Goal: Task Accomplishment & Management: Manage account settings

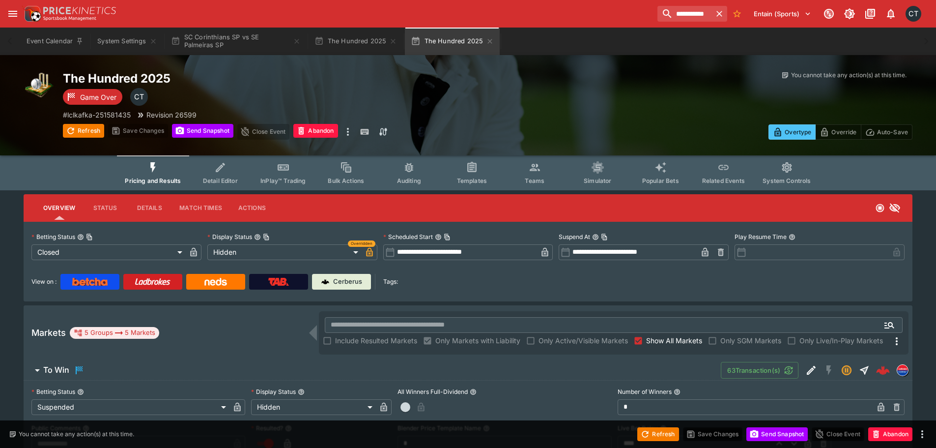
scroll to position [346, 0]
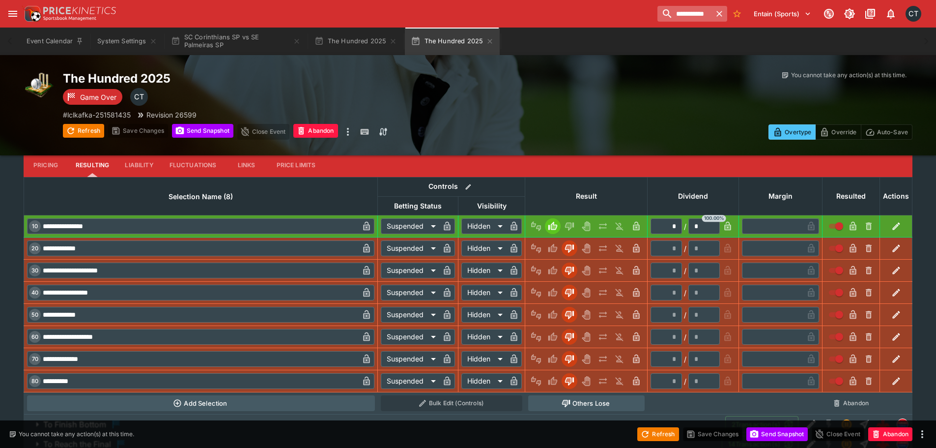
click at [718, 12] on icon "button" at bounding box center [719, 14] width 10 height 10
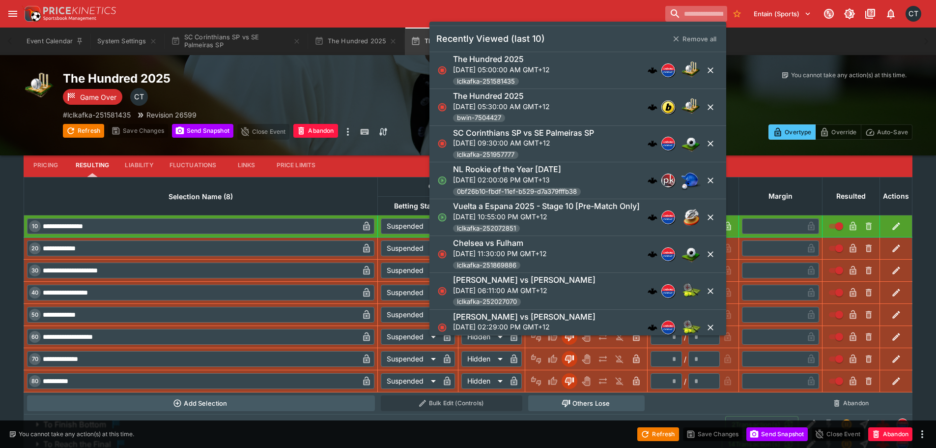
click at [677, 12] on input "search" at bounding box center [696, 14] width 62 height 16
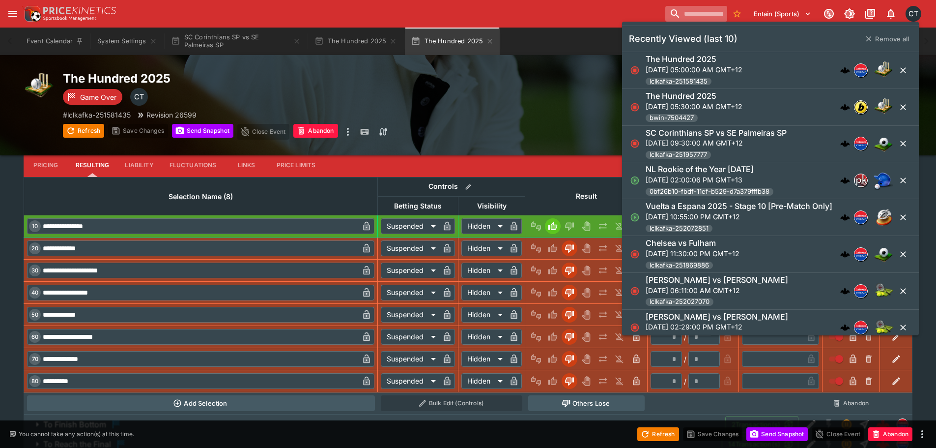
paste input "**********"
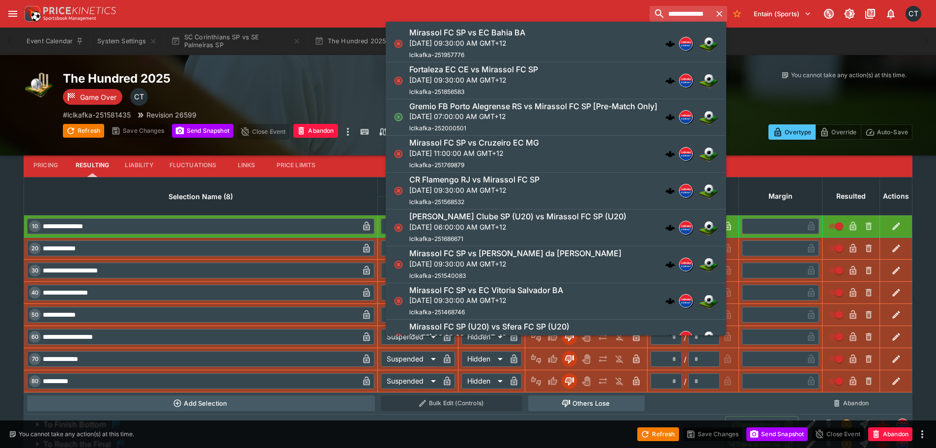
type input "**********"
click at [510, 37] on h6 "Mirassol FC SP vs EC Bahia BA" at bounding box center [467, 33] width 116 height 10
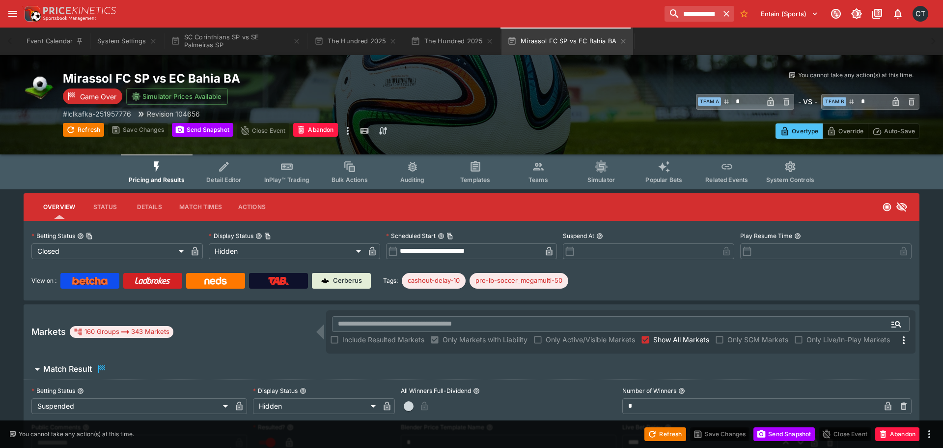
type input "**********"
type input "******"
type input "**********"
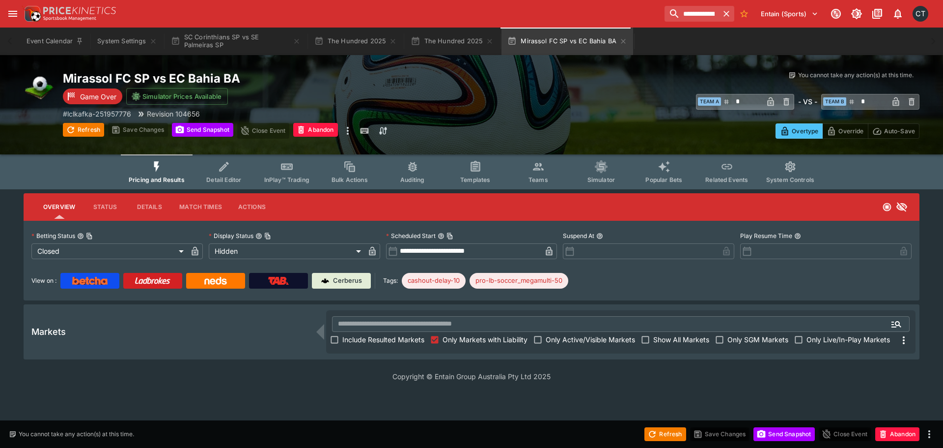
click at [399, 346] on label "Include Resulted Markets" at bounding box center [376, 340] width 98 height 16
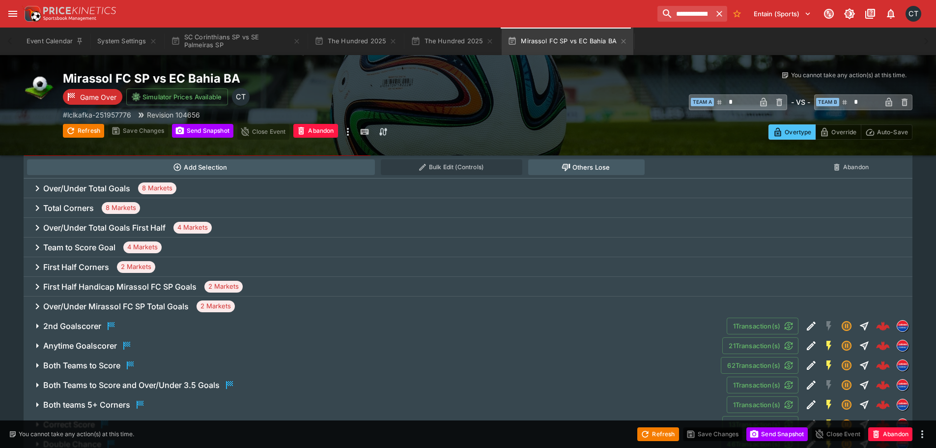
scroll to position [491, 0]
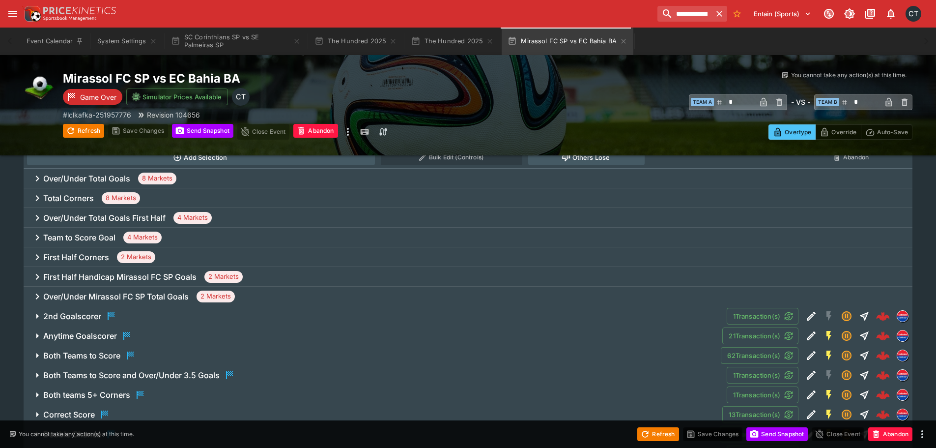
click at [94, 341] on div "Anytime Goalscorer" at bounding box center [87, 336] width 89 height 12
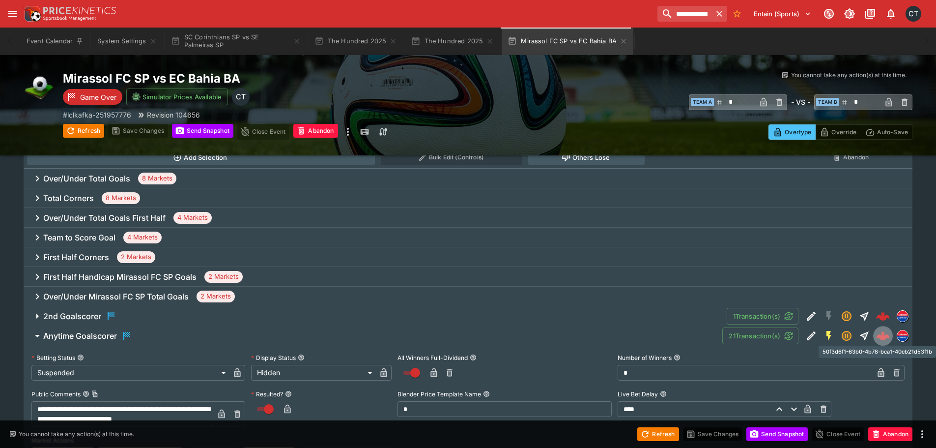
click at [878, 339] on img "50f3d6f1-63b0-4b78-bca1-40cb21d53f1b" at bounding box center [883, 336] width 14 height 14
click at [674, 10] on input "**********" at bounding box center [680, 14] width 62 height 16
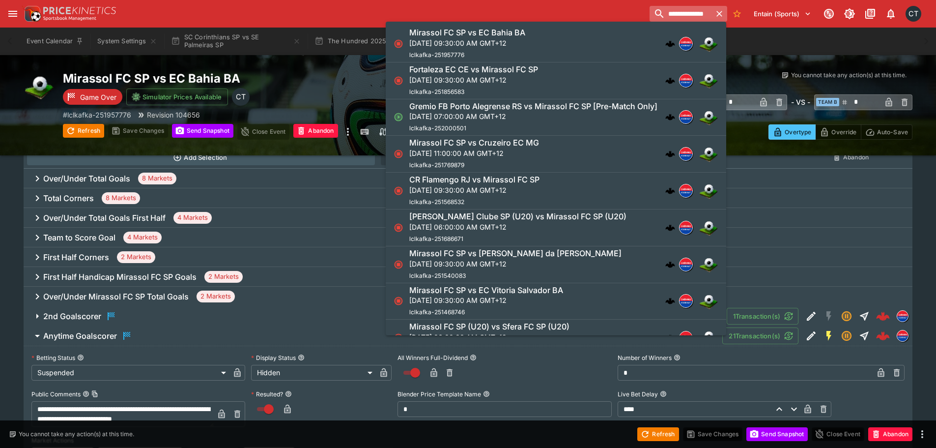
paste input "**********"
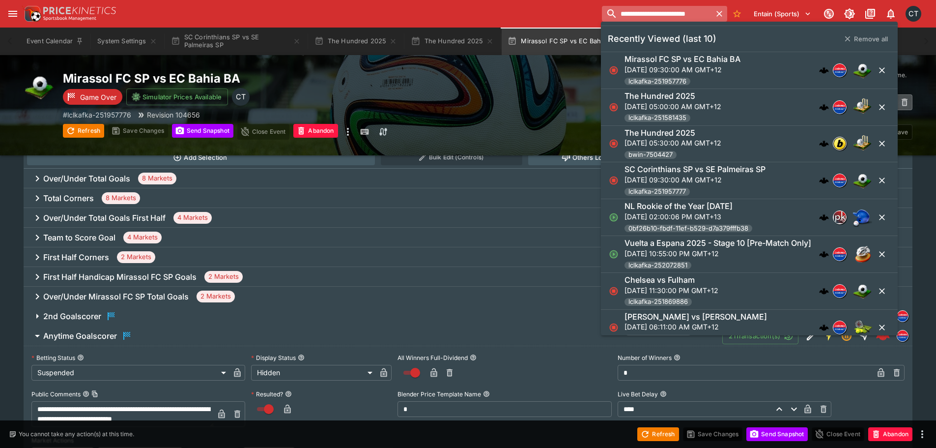
click at [661, 15] on input "**********" at bounding box center [657, 14] width 110 height 16
drag, startPoint x: 659, startPoint y: 16, endPoint x: 557, endPoint y: 2, distance: 103.1
click at [557, 2] on div "**********" at bounding box center [468, 14] width 936 height 28
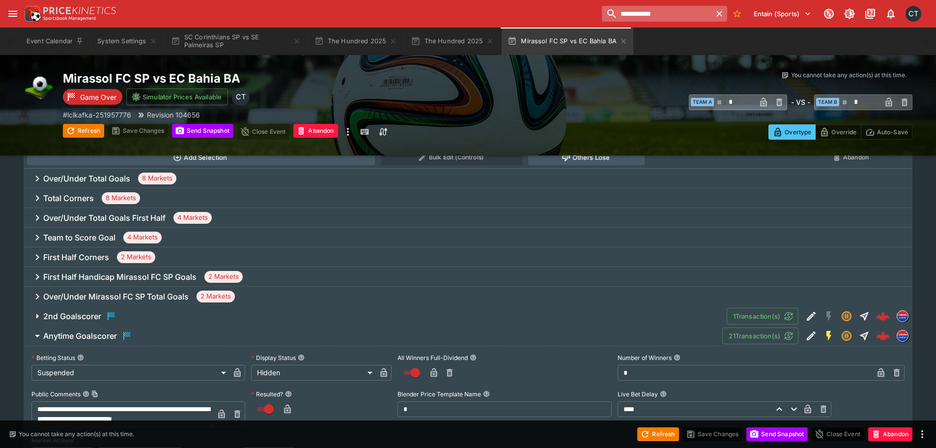
click at [646, 17] on input "**********" at bounding box center [657, 14] width 110 height 16
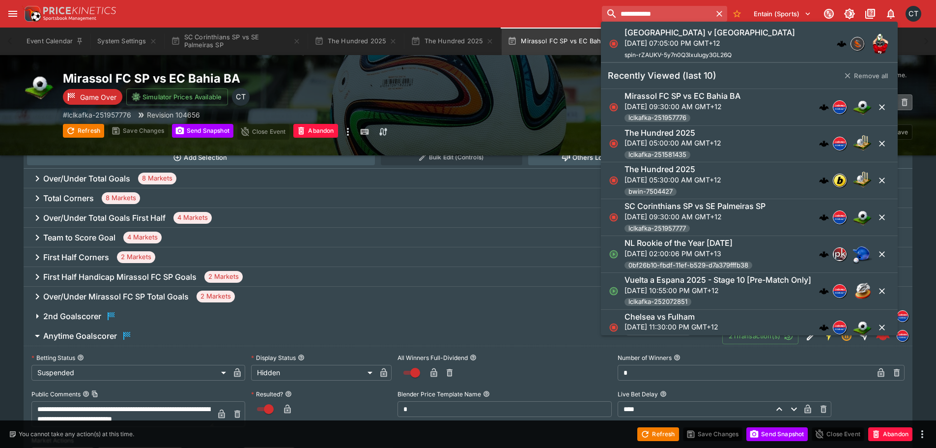
type input "**********"
click at [663, 47] on p "[DATE] 07:05:00 PM GMT+12" at bounding box center [709, 43] width 170 height 10
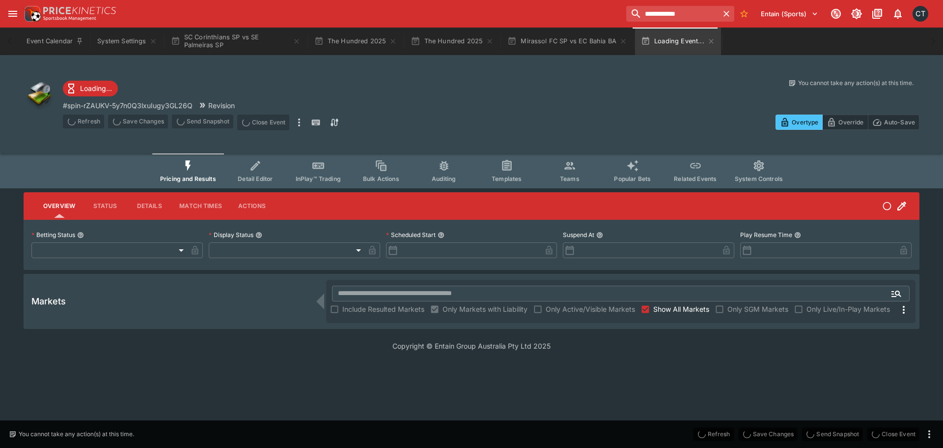
type input "**********"
type input "******"
type input "**********"
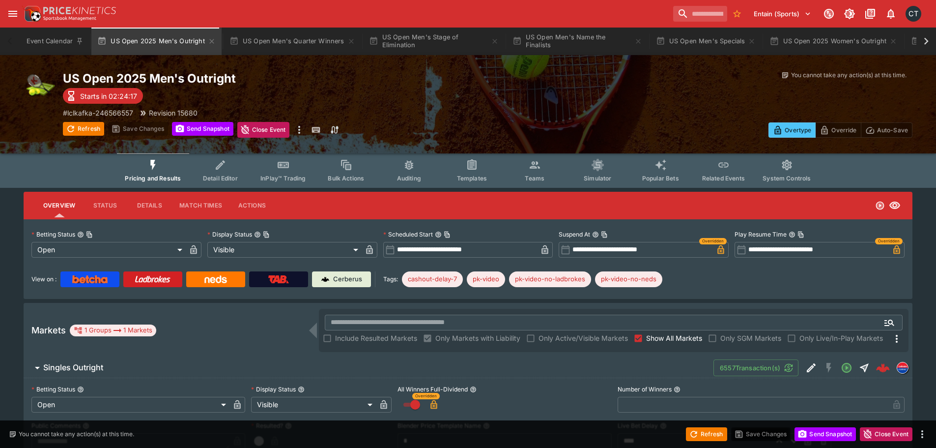
scroll to position [344, 0]
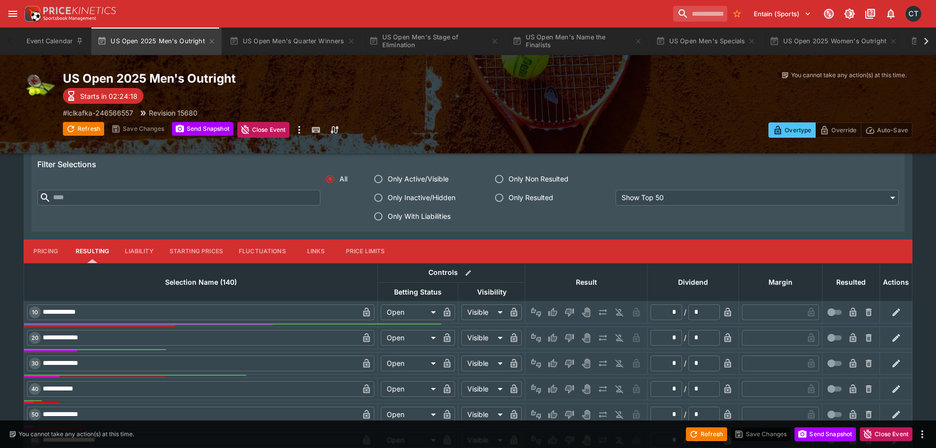
click at [426, 219] on span "Only With Liabilities" at bounding box center [419, 216] width 63 height 10
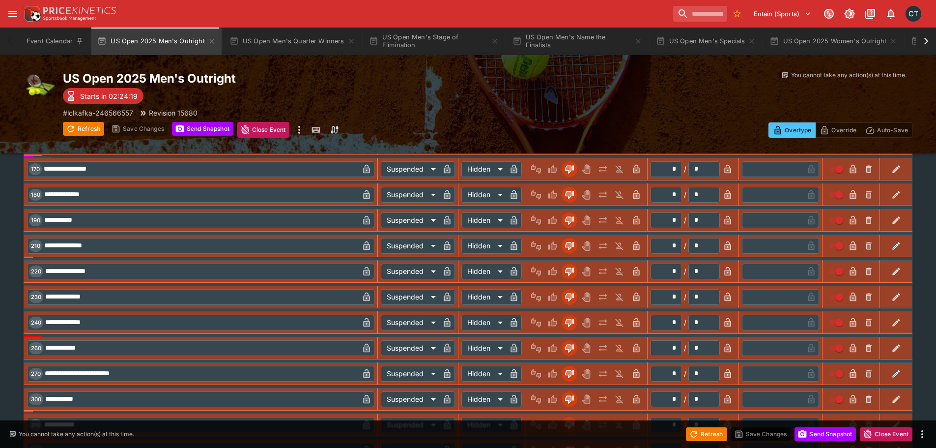
scroll to position [690, 0]
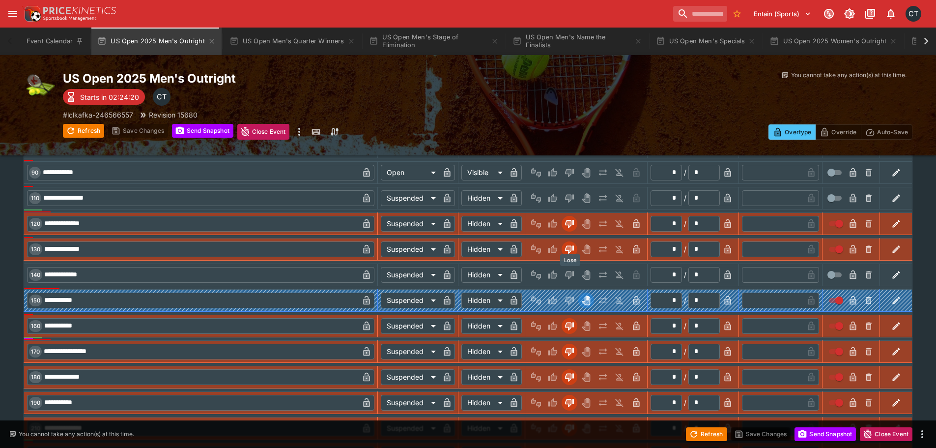
click at [470, 275] on icon "Lose" at bounding box center [569, 275] width 9 height 8
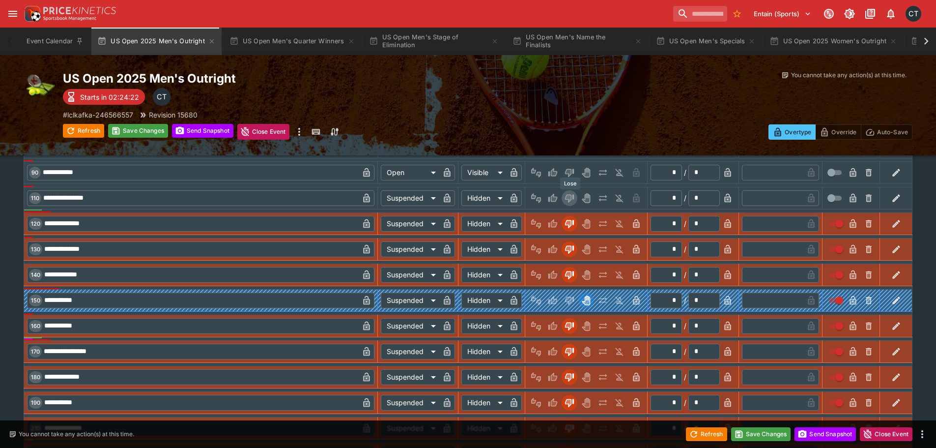
click at [470, 198] on icon "Lose" at bounding box center [568, 198] width 5 height 6
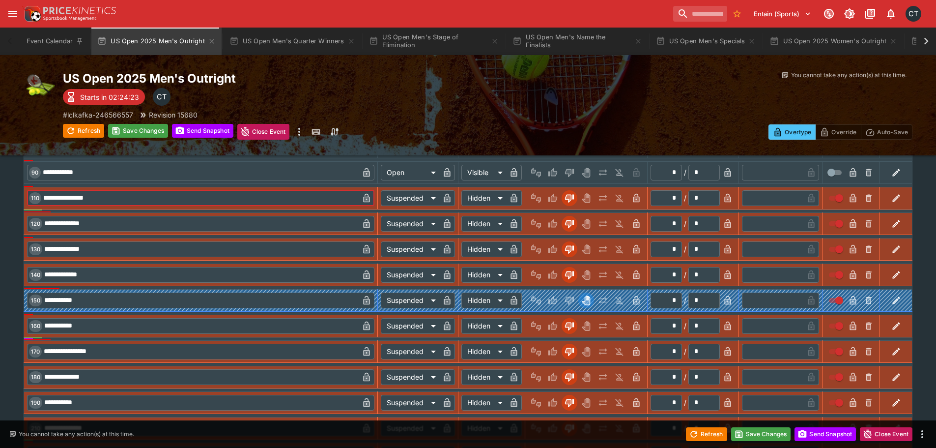
drag, startPoint x: 182, startPoint y: 201, endPoint x: -20, endPoint y: 205, distance: 201.9
click at [0, 205] on html "**********" at bounding box center [468, 388] width 936 height 2156
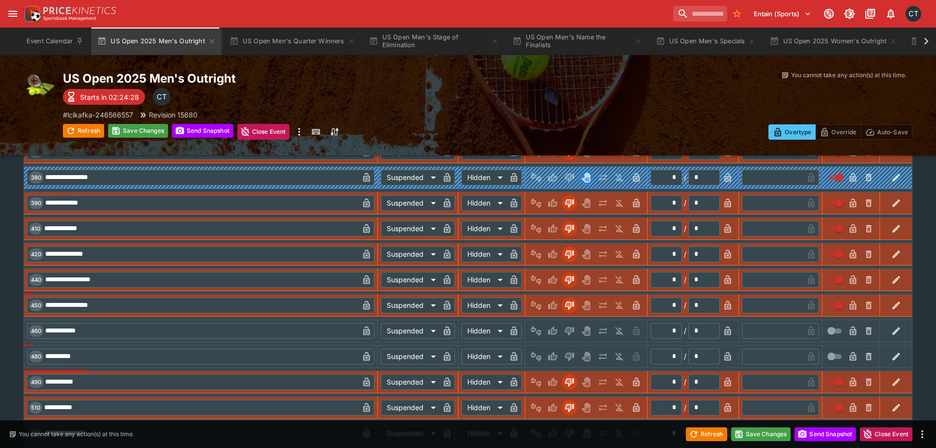
scroll to position [1279, 0]
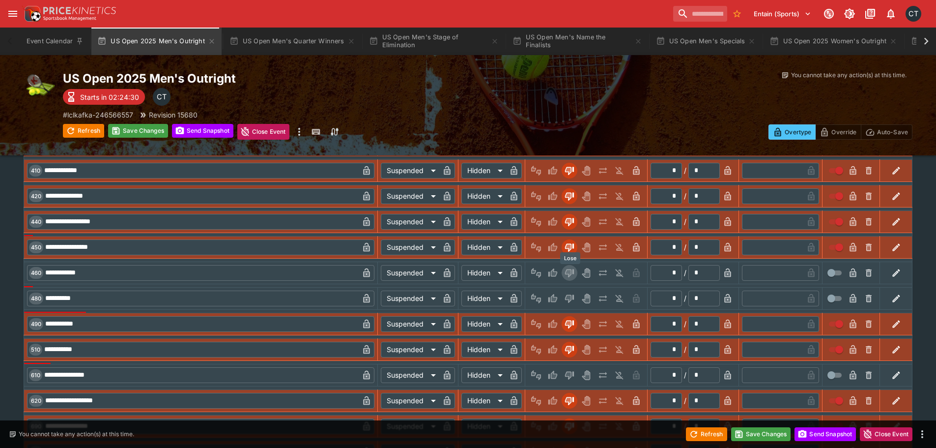
click at [470, 269] on icon "Lose" at bounding box center [569, 273] width 9 height 8
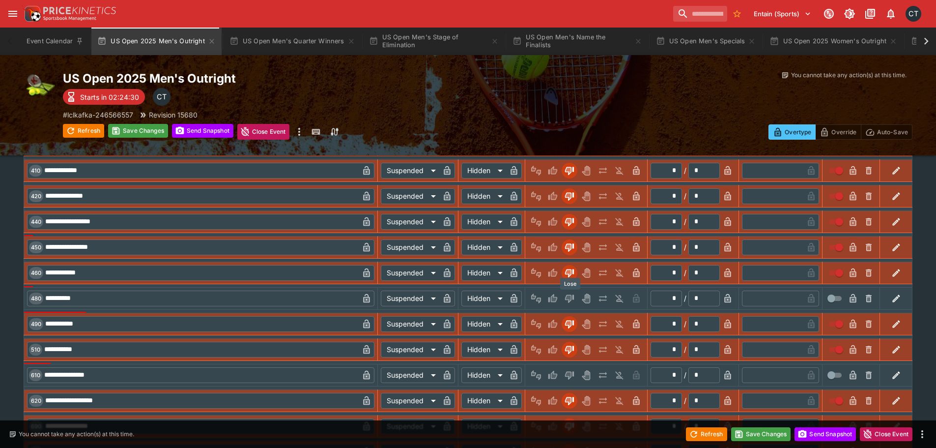
click at [470, 296] on icon "Lose" at bounding box center [568, 298] width 5 height 6
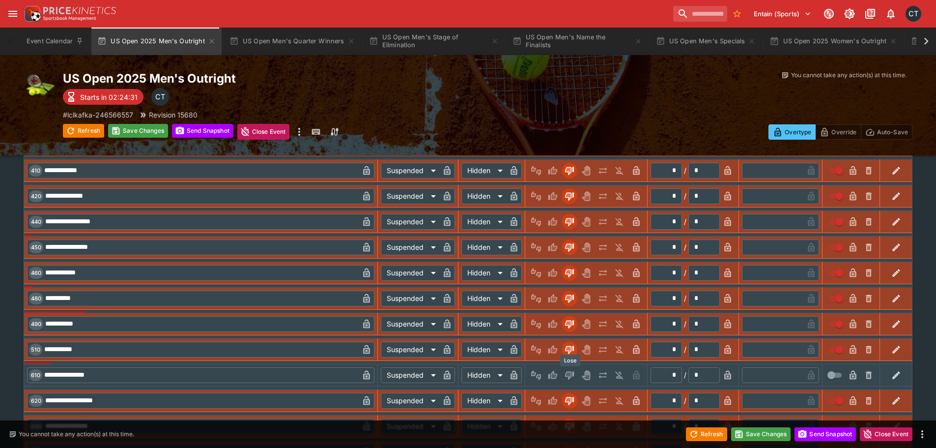
click at [470, 375] on icon "Lose" at bounding box center [569, 375] width 9 height 8
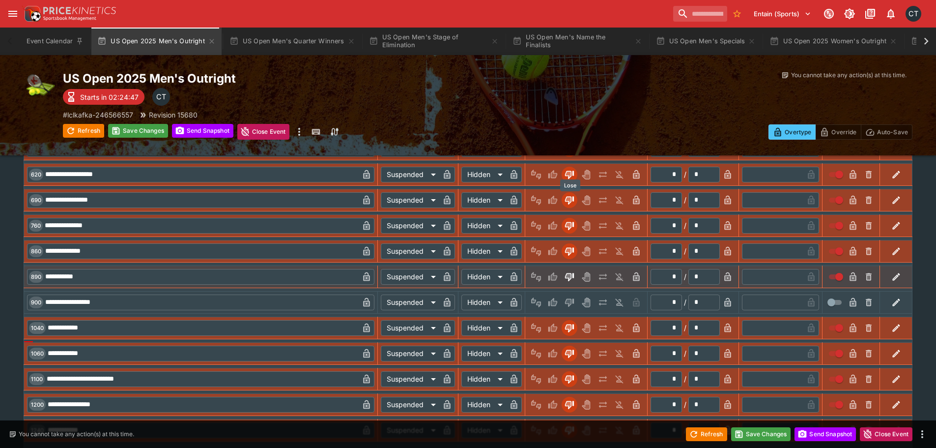
scroll to position [1525, 0]
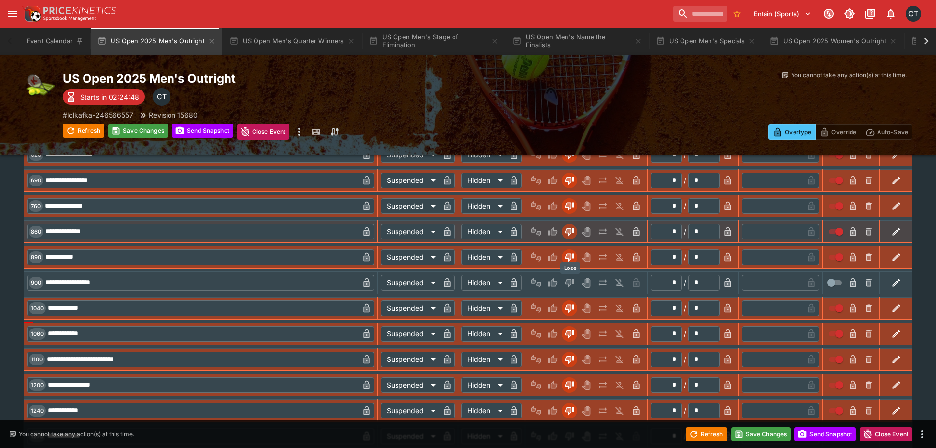
drag, startPoint x: 571, startPoint y: 284, endPoint x: 582, endPoint y: 239, distance: 46.9
click at [470, 284] on icon "Lose" at bounding box center [569, 283] width 9 height 8
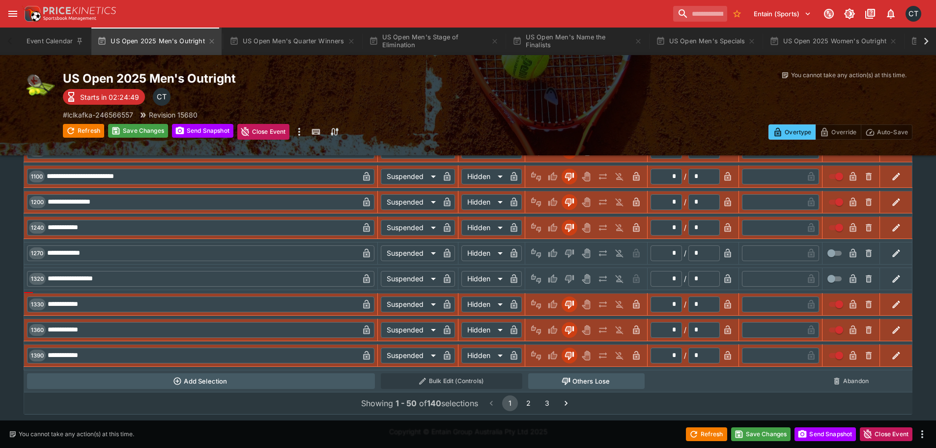
scroll to position [1708, 0]
click at [470, 252] on icon "Lose" at bounding box center [569, 253] width 10 height 10
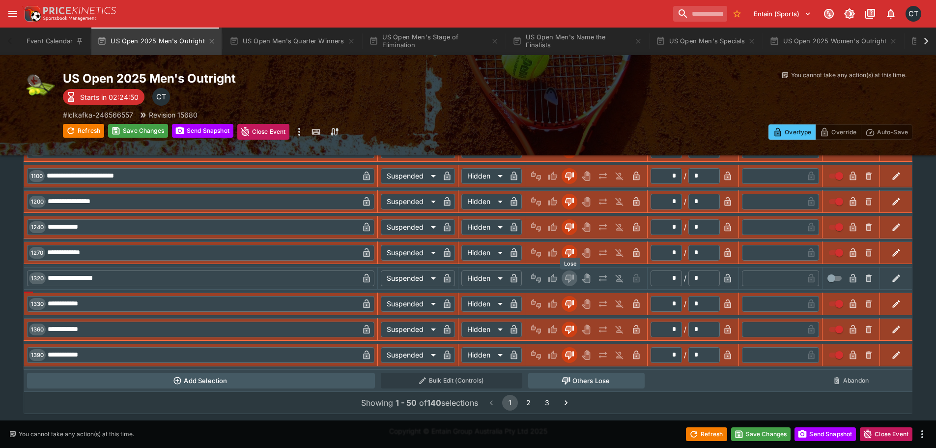
click at [470, 282] on icon "Lose" at bounding box center [569, 278] width 10 height 10
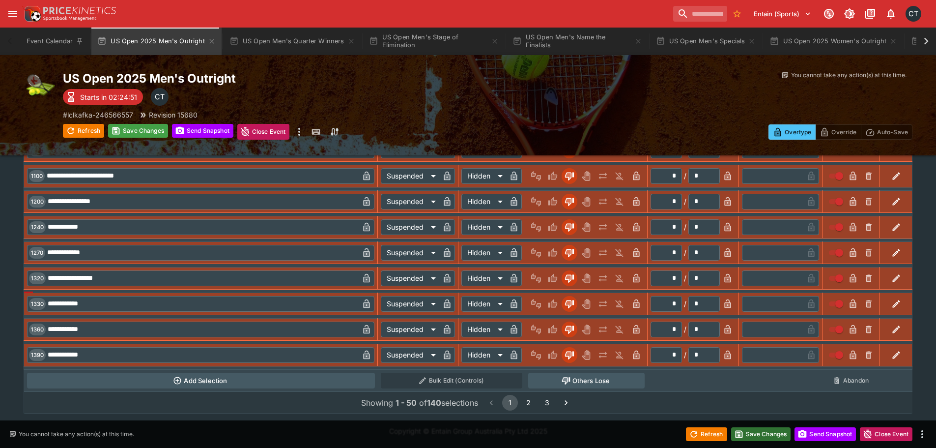
click at [470, 429] on button "Save Changes" at bounding box center [761, 434] width 60 height 14
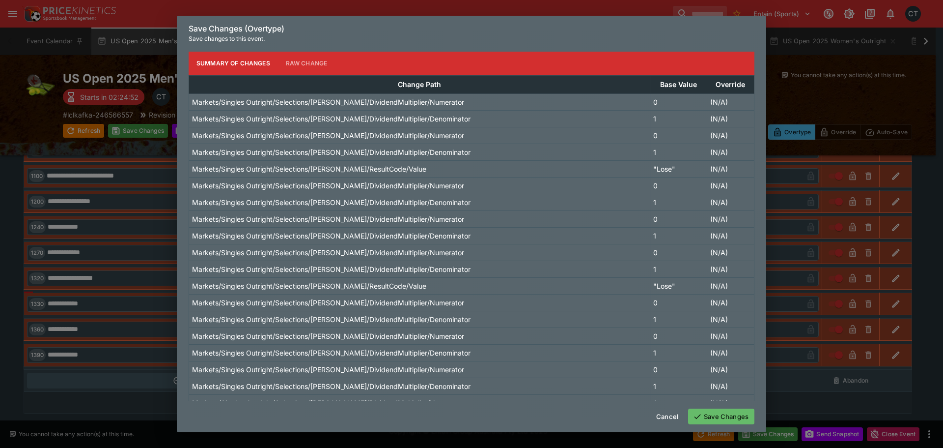
click at [470, 415] on button "Save Changes" at bounding box center [721, 416] width 66 height 16
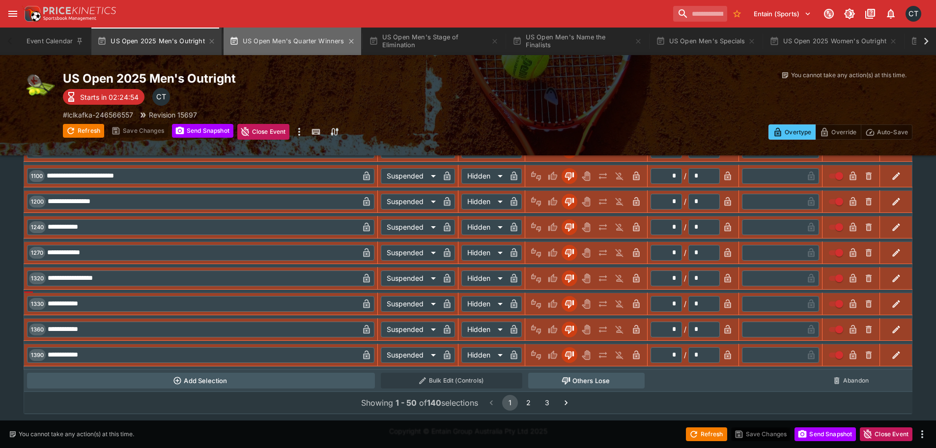
click at [293, 43] on button "US Open Men's Quarter Winners" at bounding box center [293, 42] width 138 height 28
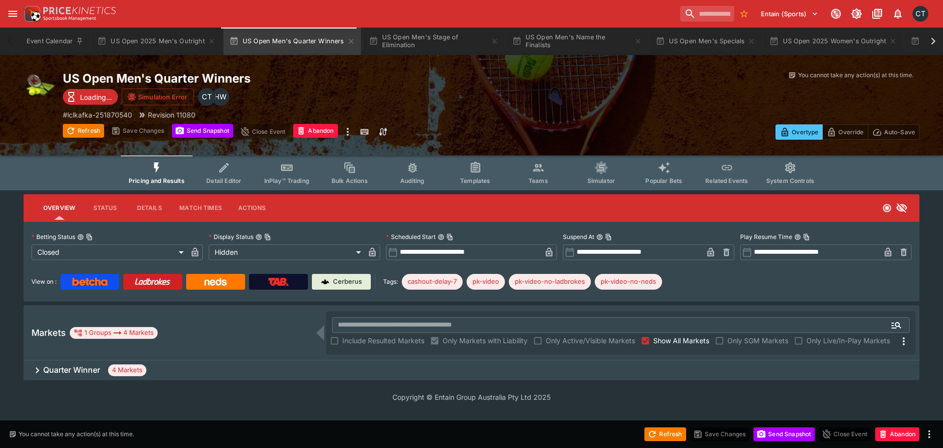
click at [74, 374] on h6 "Quarter Winner" at bounding box center [71, 369] width 57 height 10
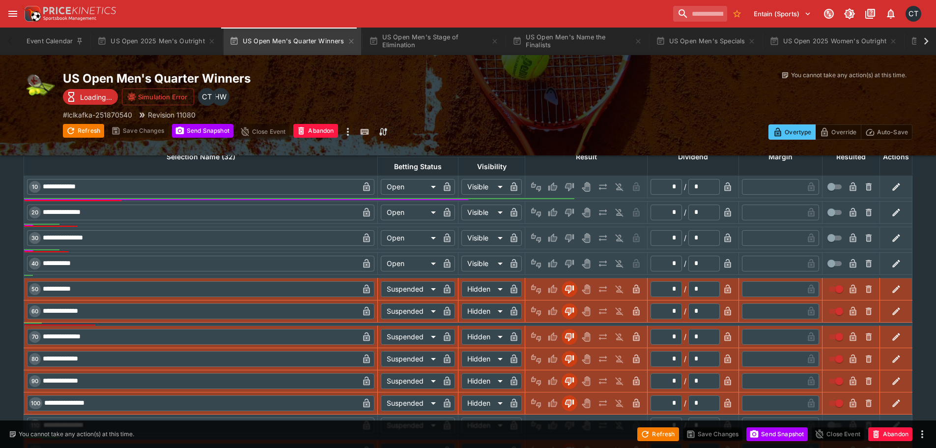
scroll to position [393, 0]
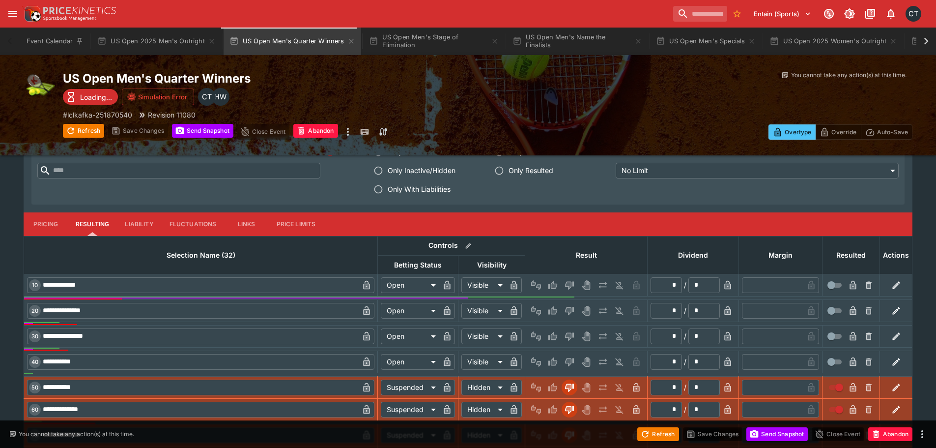
click at [430, 189] on span "Only With Liabilities" at bounding box center [419, 189] width 63 height 10
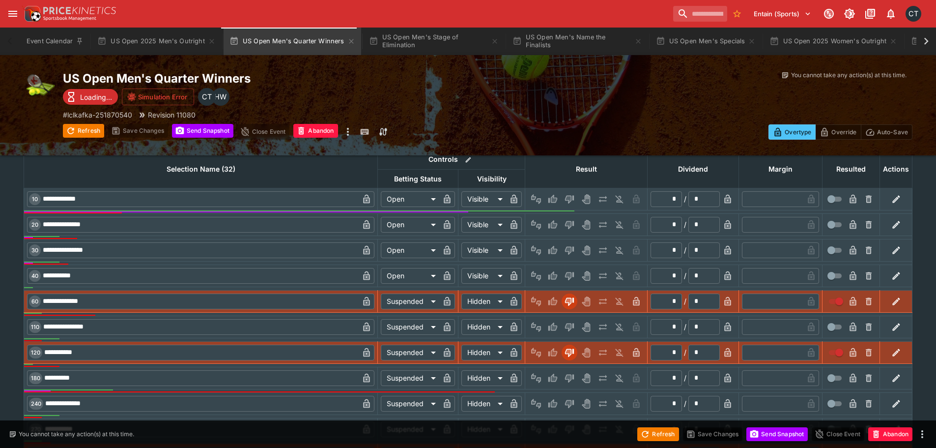
scroll to position [540, 0]
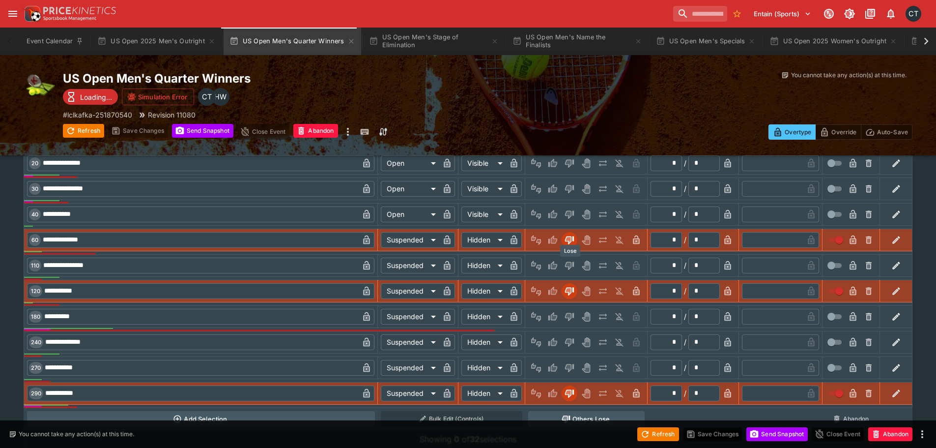
click at [470, 265] on button "Lose" at bounding box center [569, 265] width 16 height 16
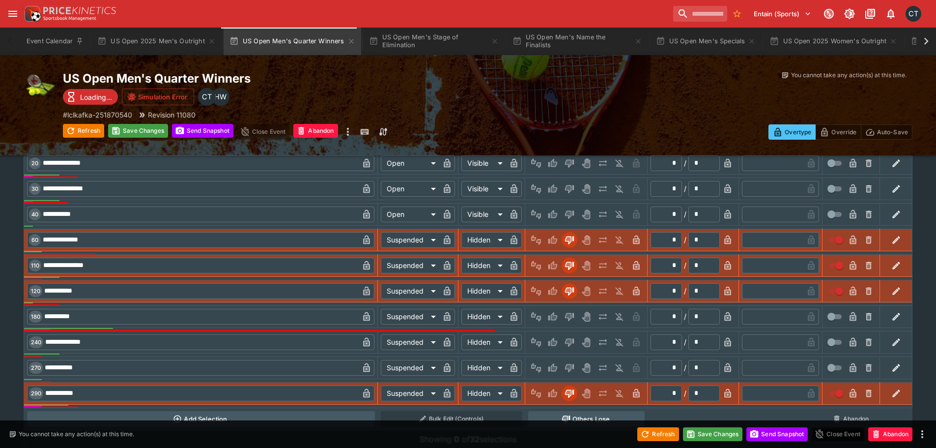
drag, startPoint x: 570, startPoint y: 313, endPoint x: 570, endPoint y: 320, distance: 6.4
click at [470, 313] on icon "Lose" at bounding box center [569, 316] width 9 height 8
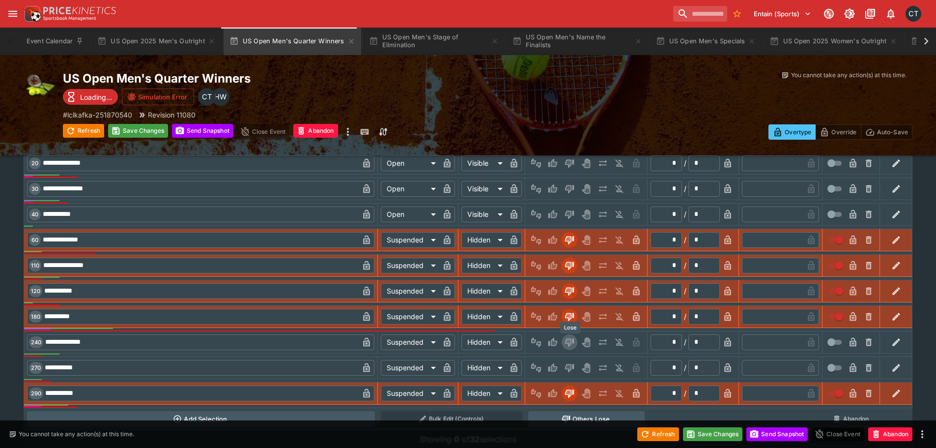
click at [470, 345] on icon "Lose" at bounding box center [569, 342] width 10 height 10
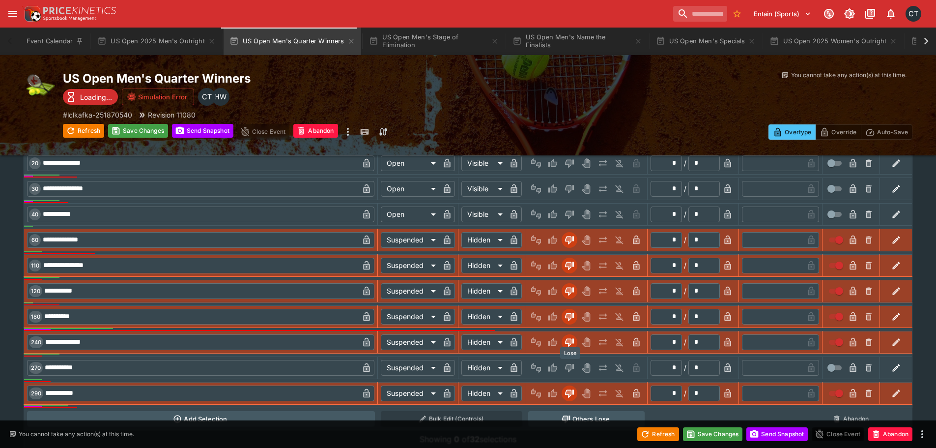
click at [470, 368] on icon "Lose" at bounding box center [569, 368] width 10 height 10
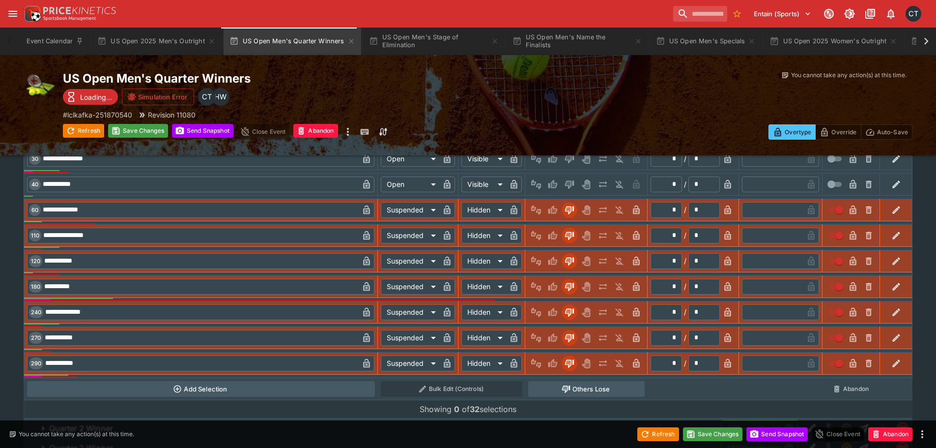
scroll to position [634, 0]
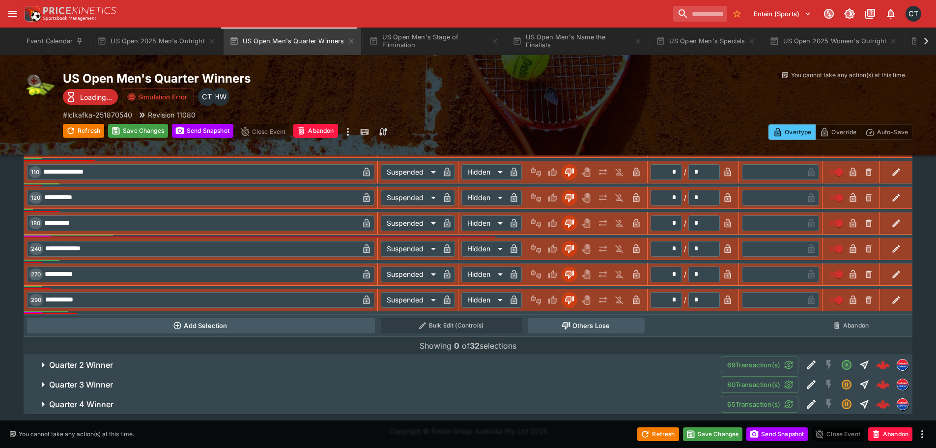
click at [166, 364] on span "Quarter 2 Winner" at bounding box center [381, 365] width 664 height 10
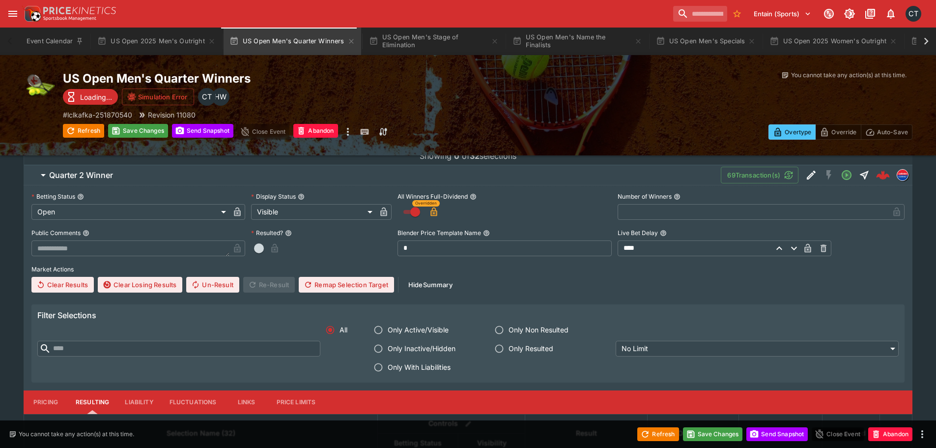
scroll to position [879, 0]
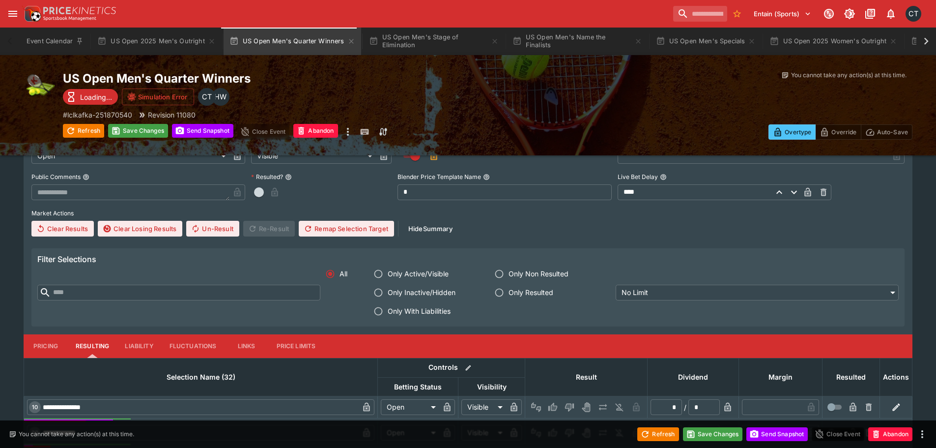
click at [416, 313] on span "Only With Liabilities" at bounding box center [419, 311] width 63 height 10
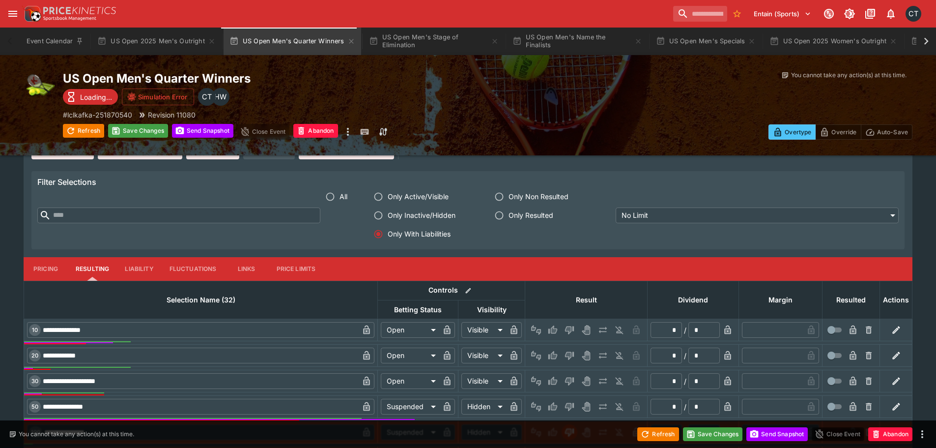
scroll to position [1125, 0]
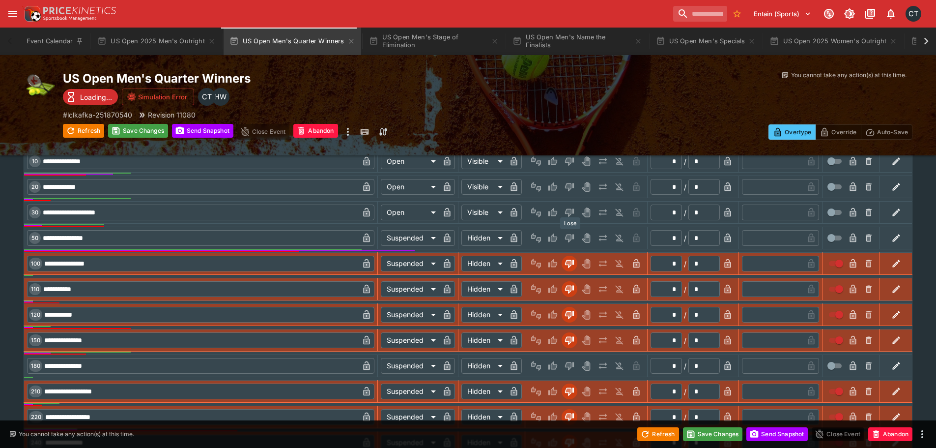
click at [470, 240] on icon "Lose" at bounding box center [569, 238] width 9 height 8
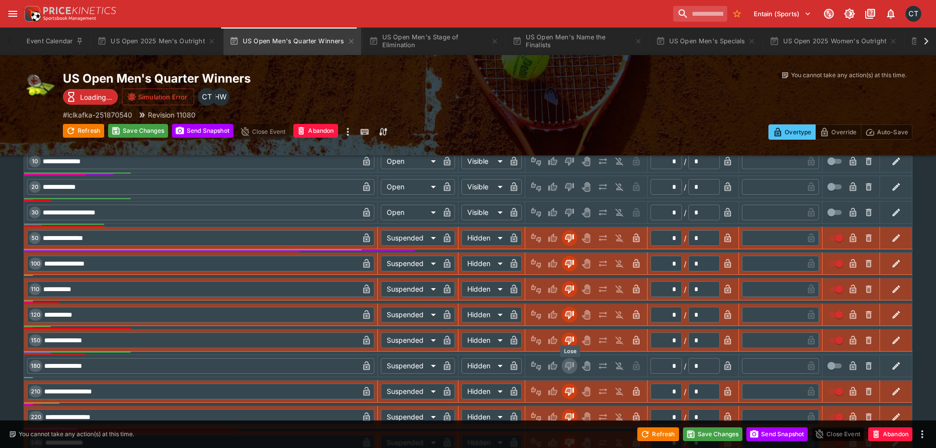
click at [470, 363] on icon "Lose" at bounding box center [569, 366] width 10 height 10
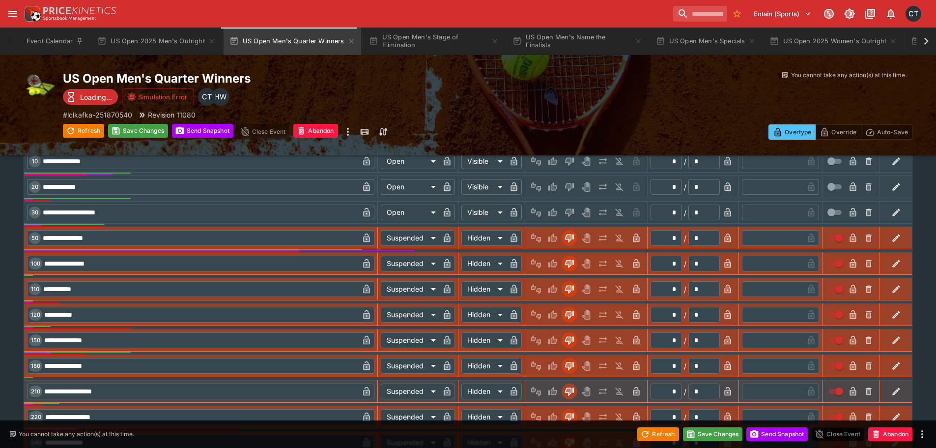
scroll to position [1248, 0]
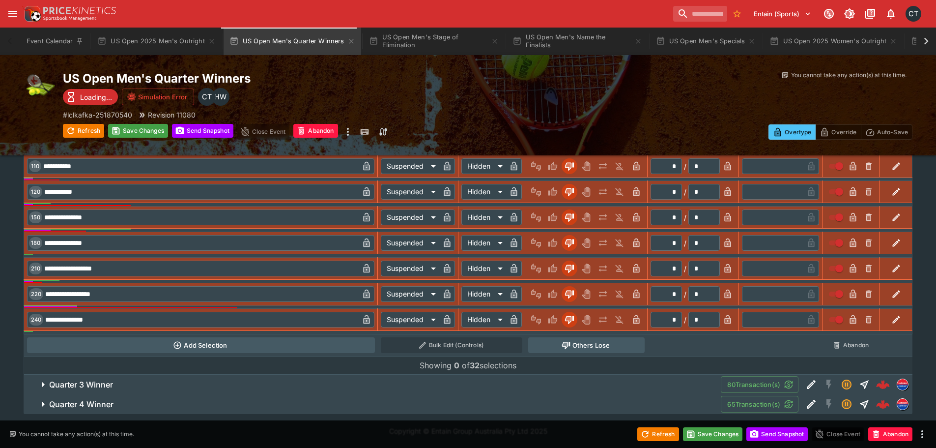
click at [205, 386] on span "Quarter 3 Winner" at bounding box center [381, 384] width 664 height 10
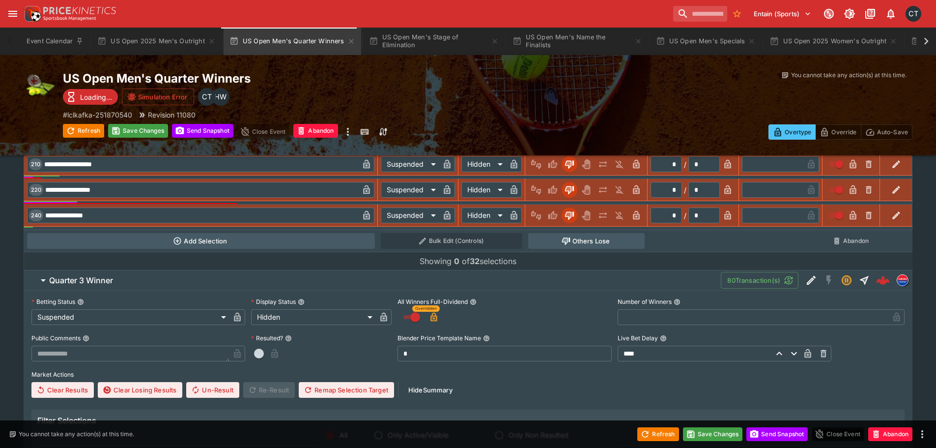
scroll to position [1542, 0]
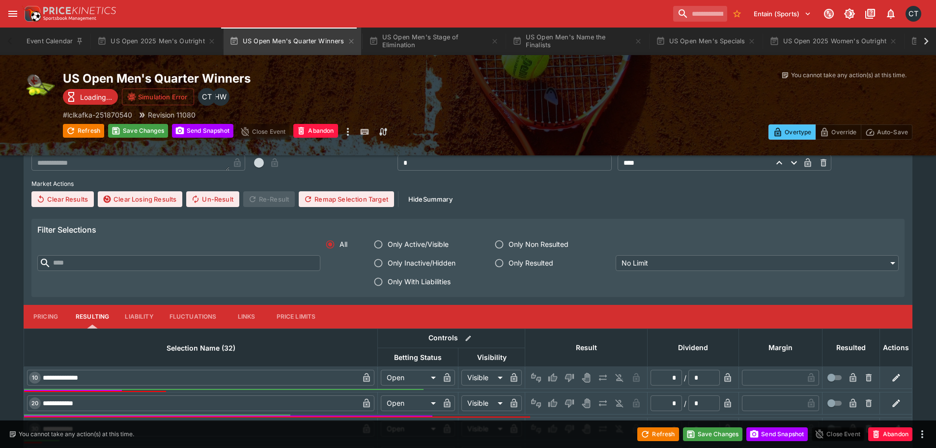
click at [436, 282] on span "Only With Liabilities" at bounding box center [419, 281] width 63 height 10
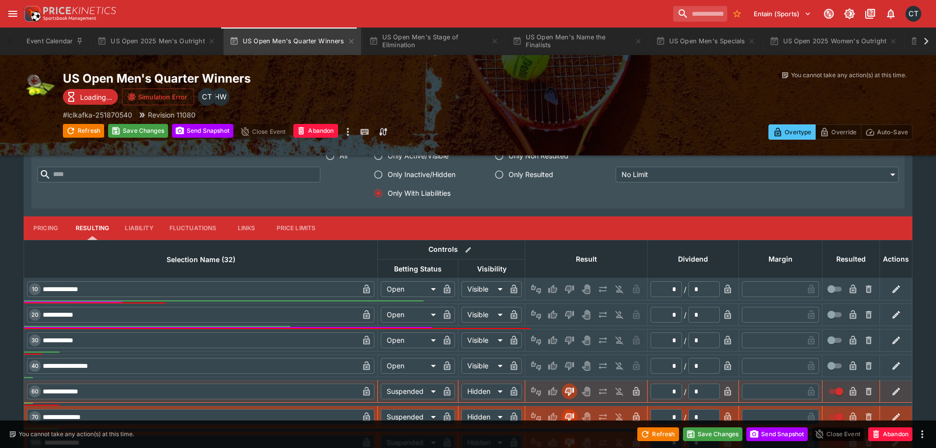
scroll to position [1811, 0]
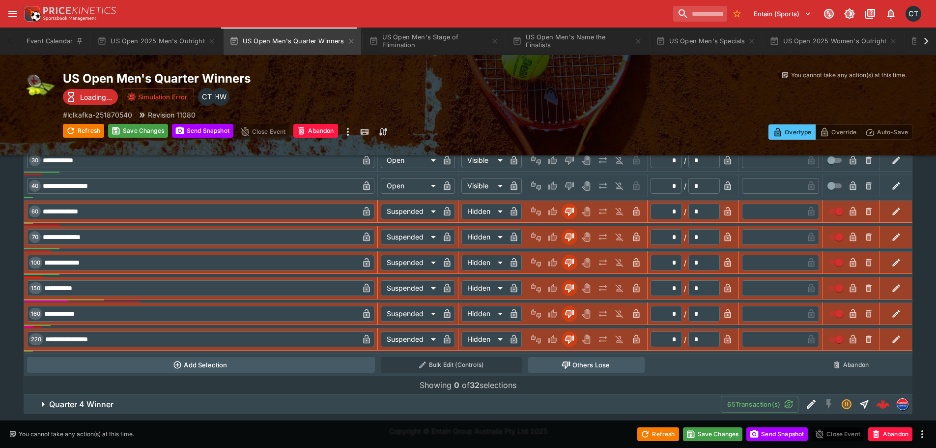
click at [198, 409] on button "Quarter 4 Winner" at bounding box center [372, 404] width 697 height 20
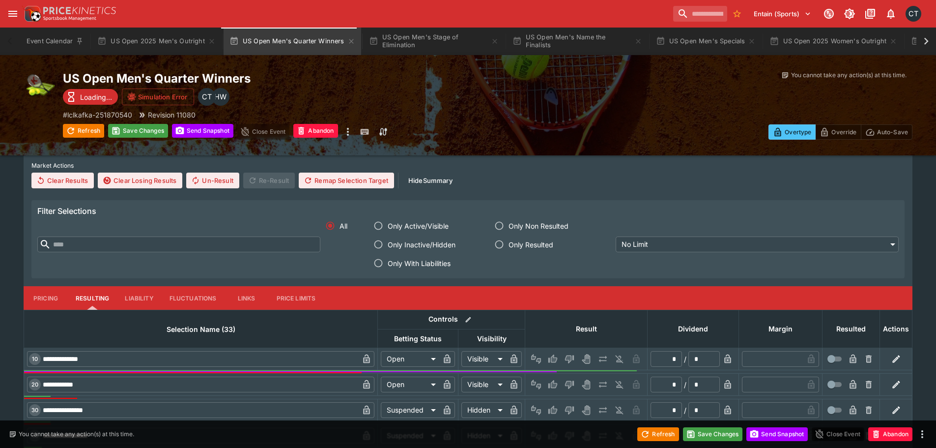
scroll to position [2155, 0]
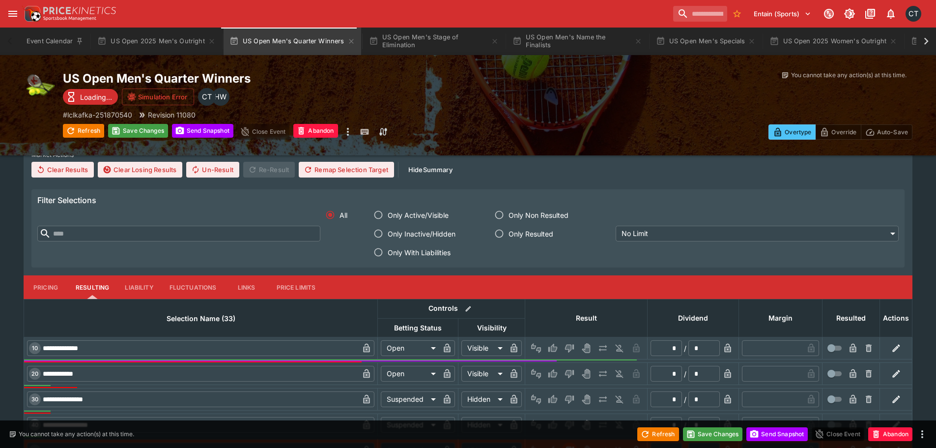
click at [417, 254] on span "Only With Liabilities" at bounding box center [419, 252] width 63 height 10
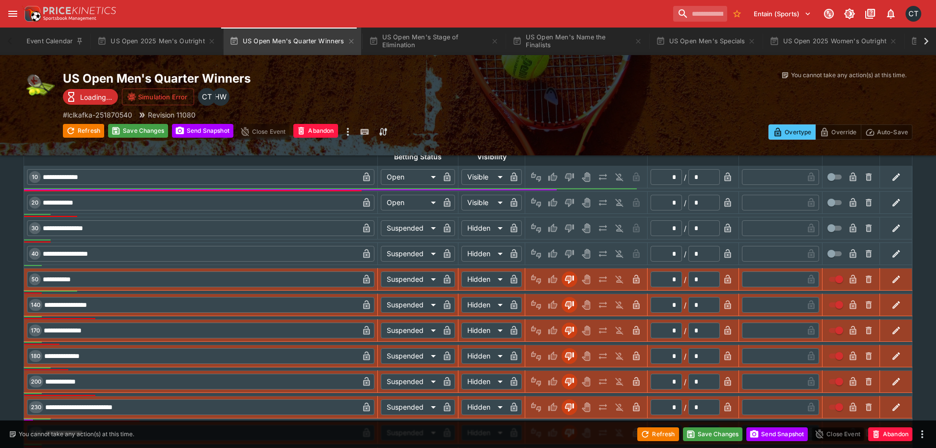
scroll to position [2302, 0]
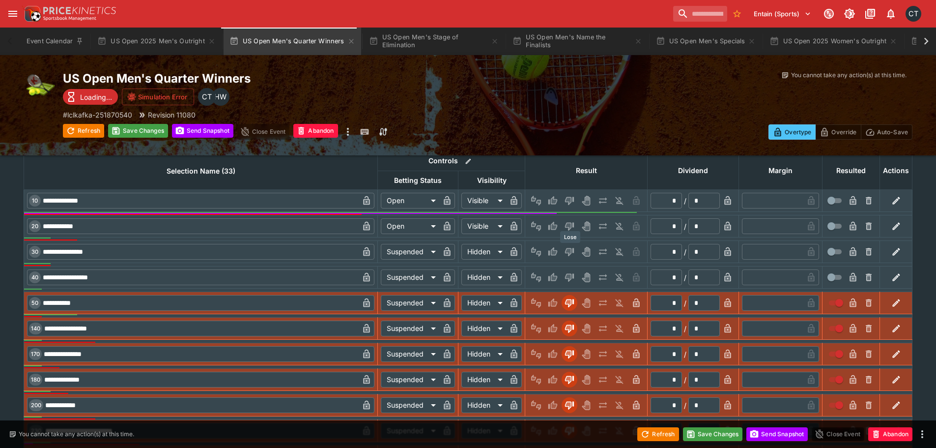
click at [470, 248] on icon "Lose" at bounding box center [569, 252] width 10 height 10
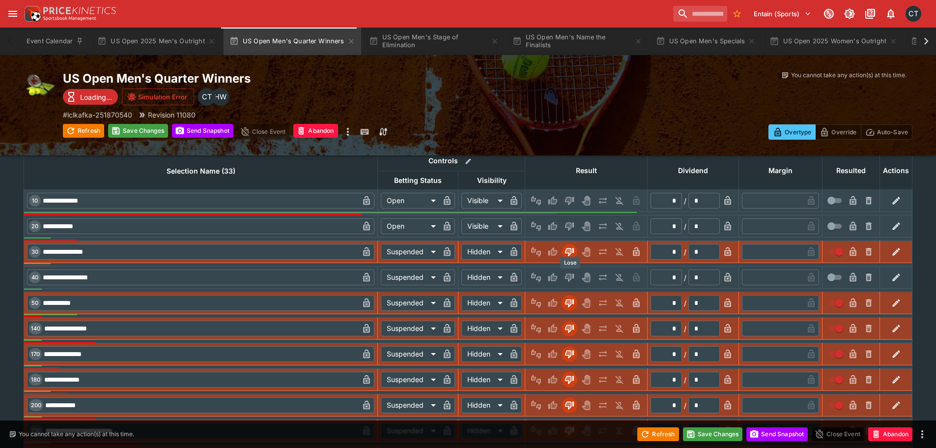
click at [470, 276] on icon "Lose" at bounding box center [569, 278] width 9 height 8
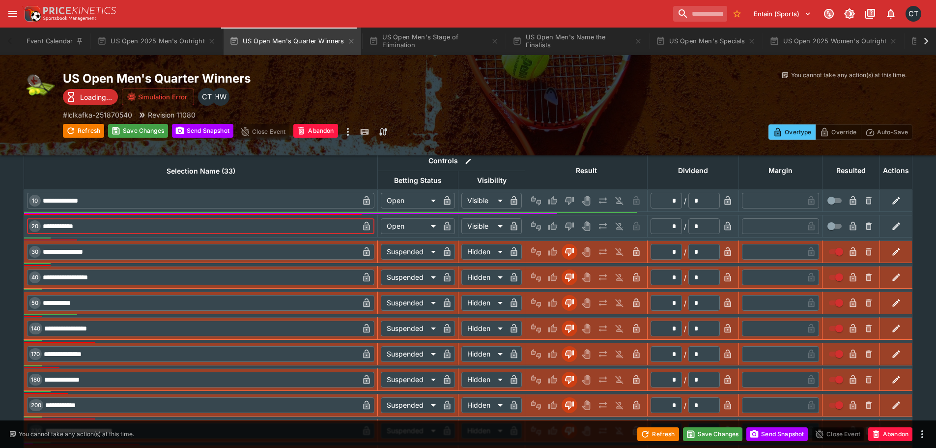
drag, startPoint x: 101, startPoint y: 231, endPoint x: 16, endPoint y: 224, distance: 85.3
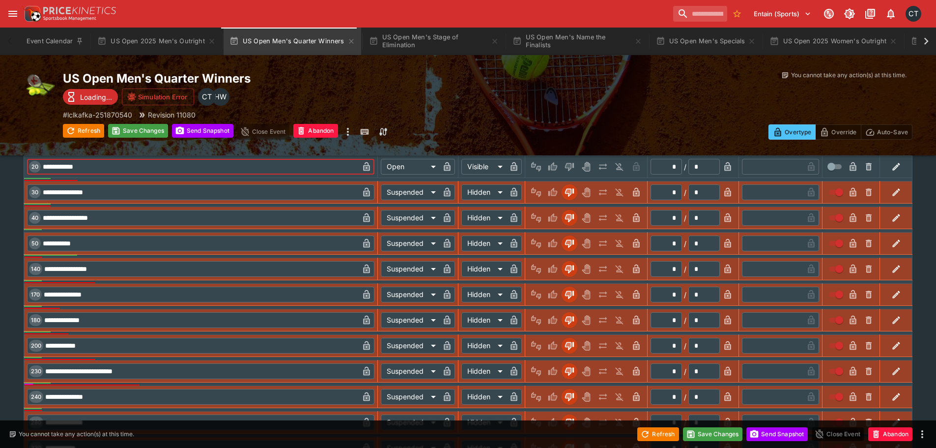
scroll to position [2450, 0]
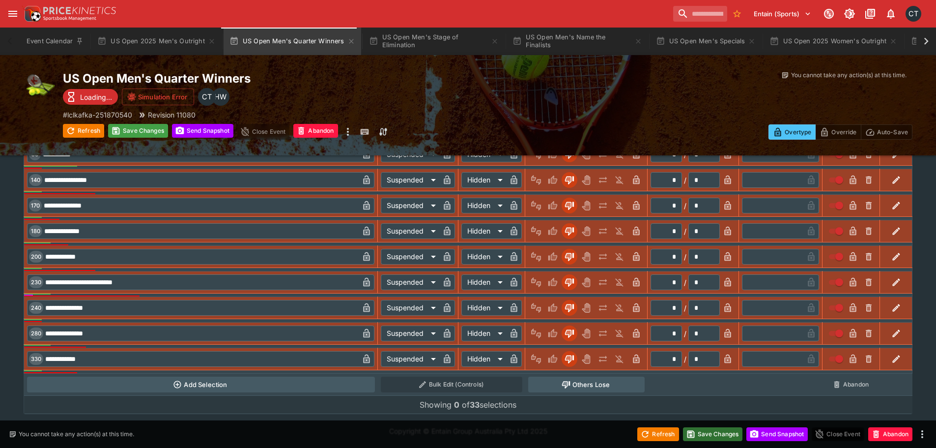
click at [470, 440] on button "Save Changes" at bounding box center [713, 434] width 60 height 14
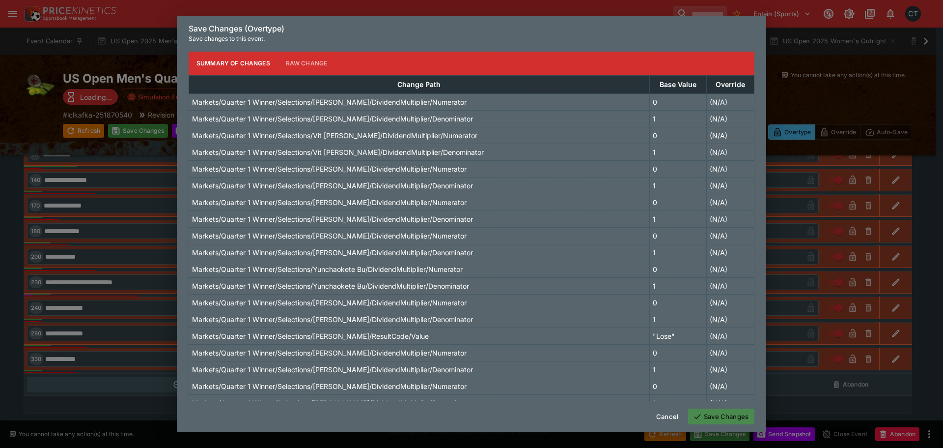
click at [470, 414] on button "Save Changes" at bounding box center [721, 416] width 66 height 16
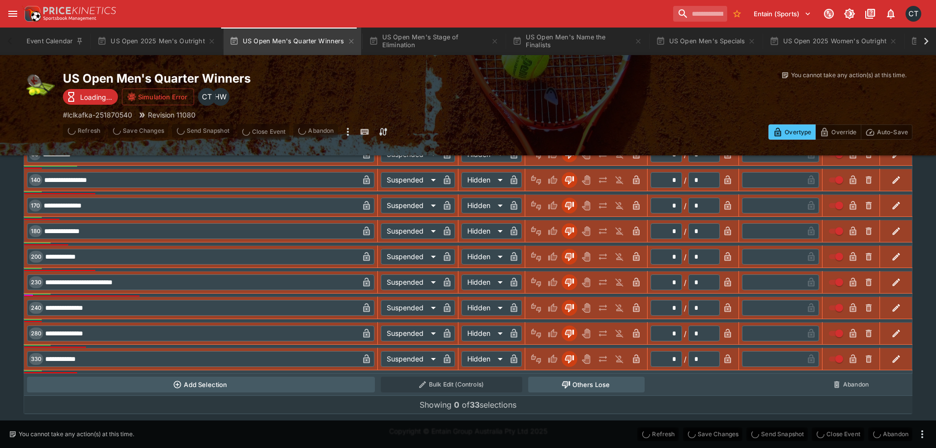
type input "**********"
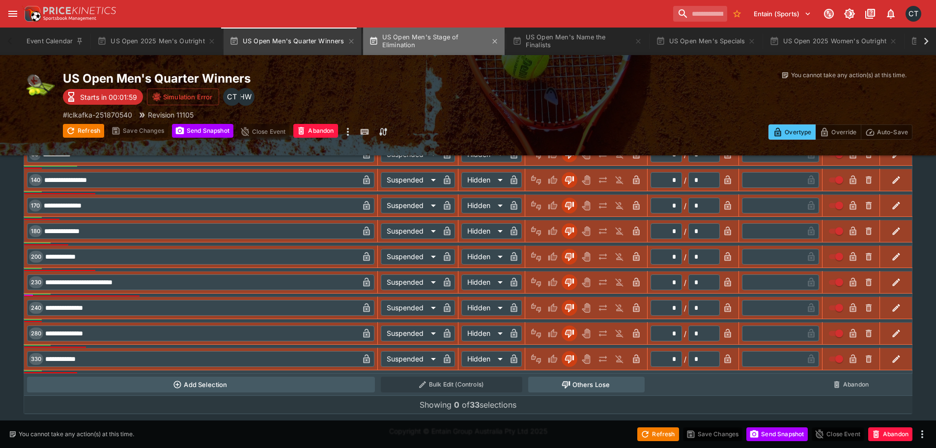
click at [423, 43] on button "US Open Men's Stage of Elimination" at bounding box center [433, 42] width 141 height 28
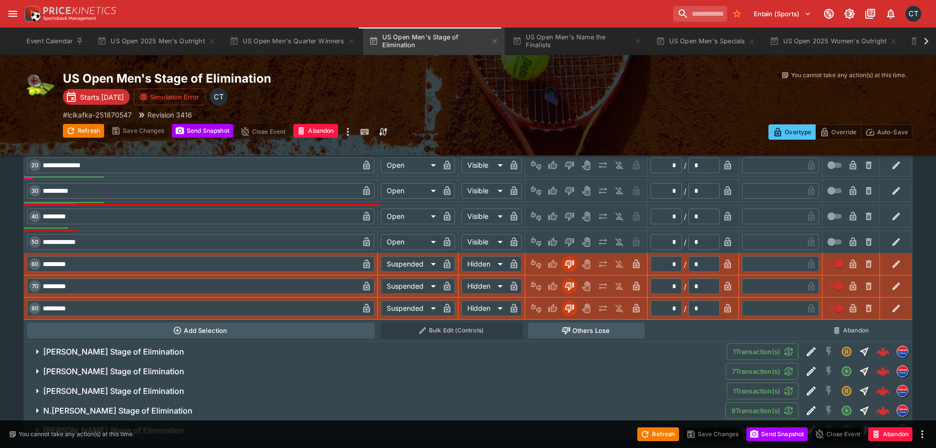
scroll to position [442, 0]
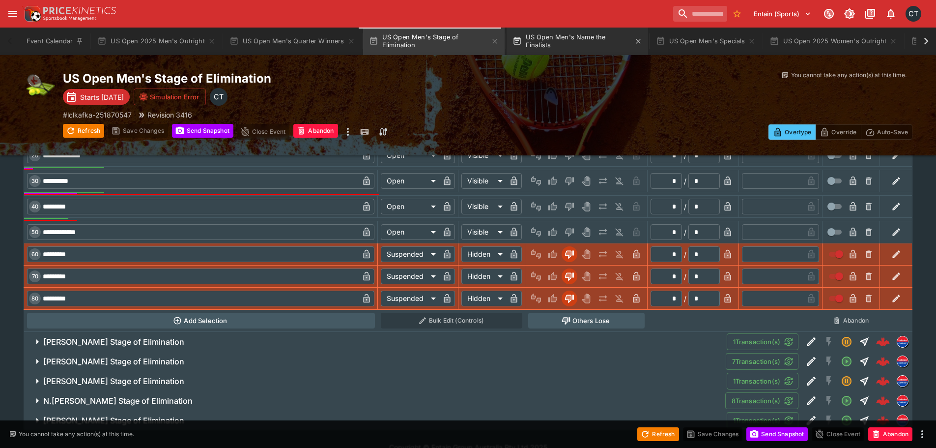
click at [470, 52] on button "US Open Men's Name the Finalists" at bounding box center [576, 42] width 141 height 28
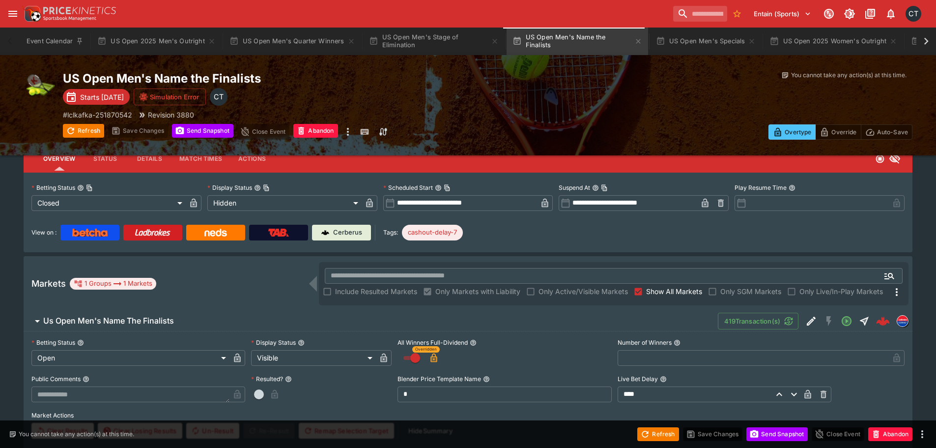
scroll to position [147, 0]
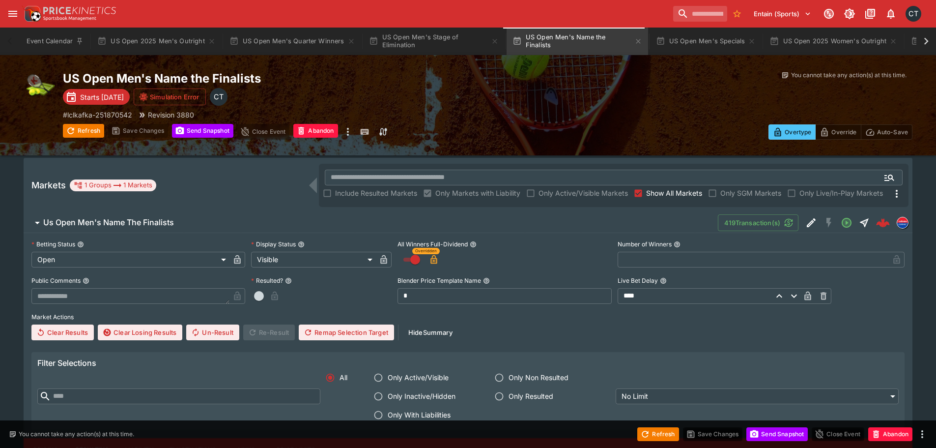
click at [400, 415] on span "Only With Liabilities" at bounding box center [419, 414] width 63 height 10
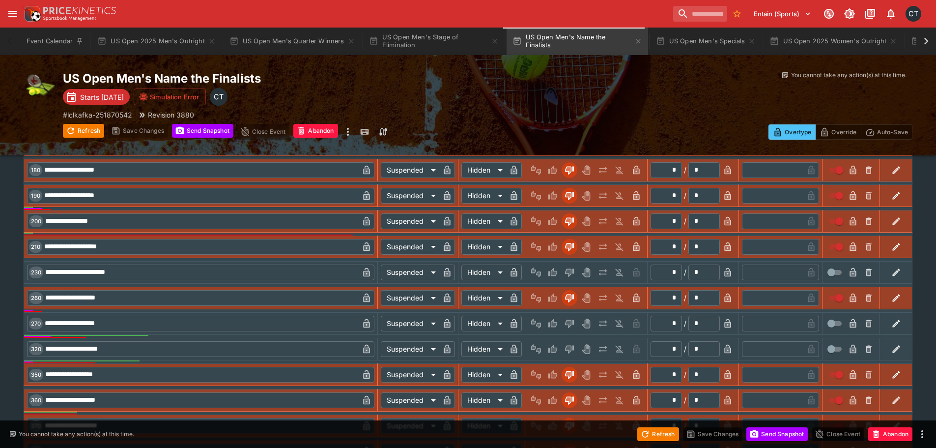
scroll to position [765, 0]
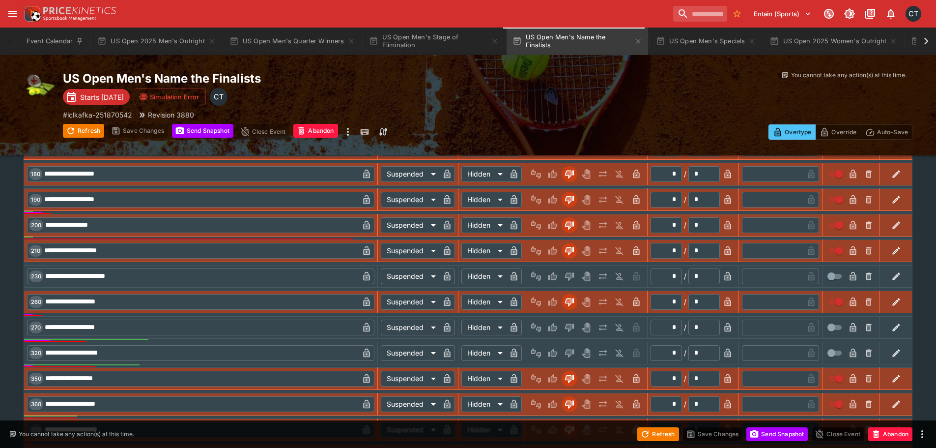
click at [470, 326] on icon "Lose" at bounding box center [569, 327] width 9 height 8
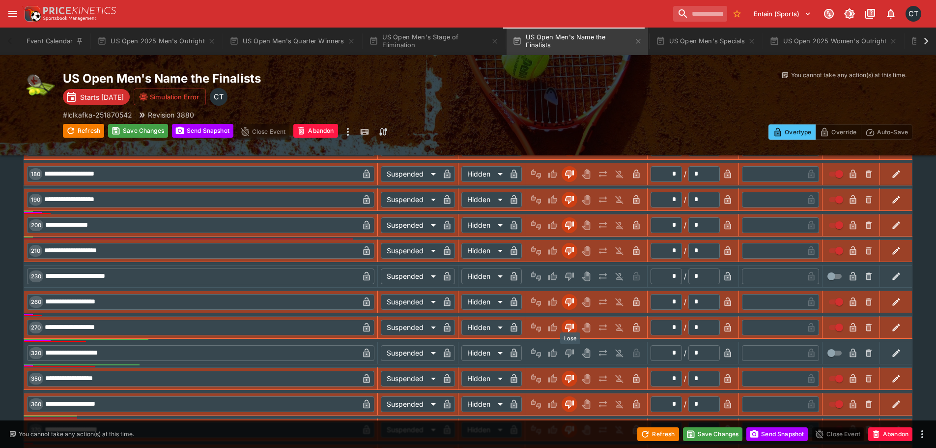
click at [470, 350] on icon "Lose" at bounding box center [569, 353] width 9 height 8
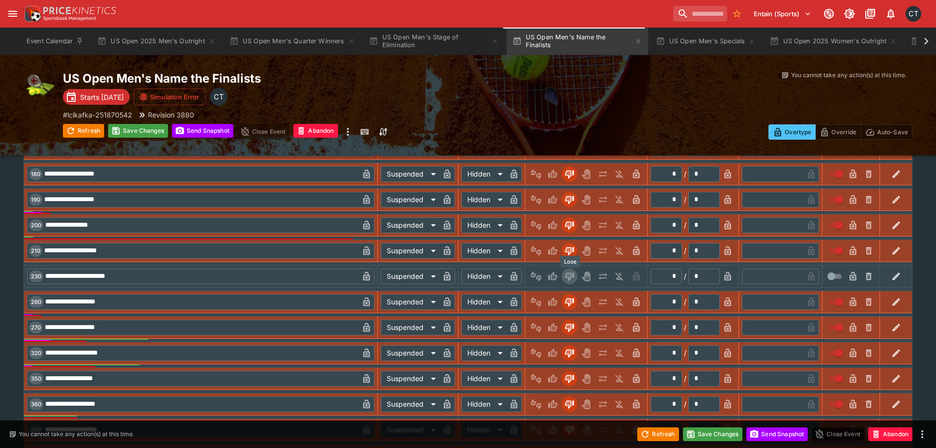
click at [470, 275] on icon "Lose" at bounding box center [568, 276] width 5 height 6
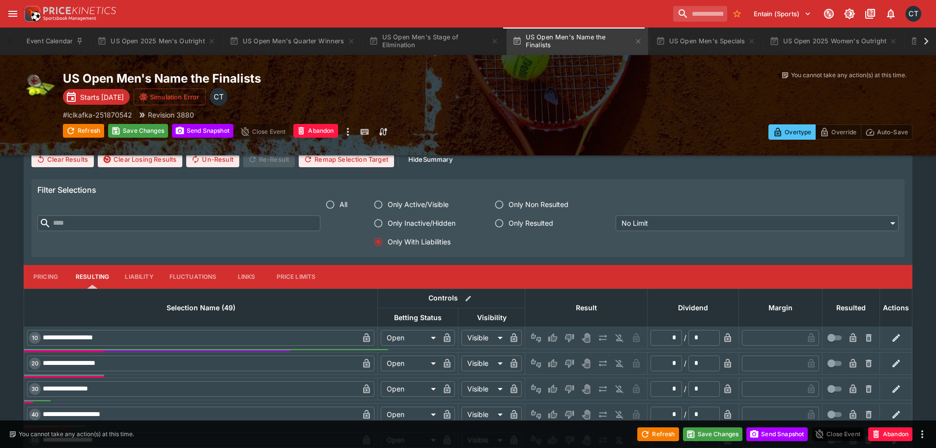
scroll to position [224, 0]
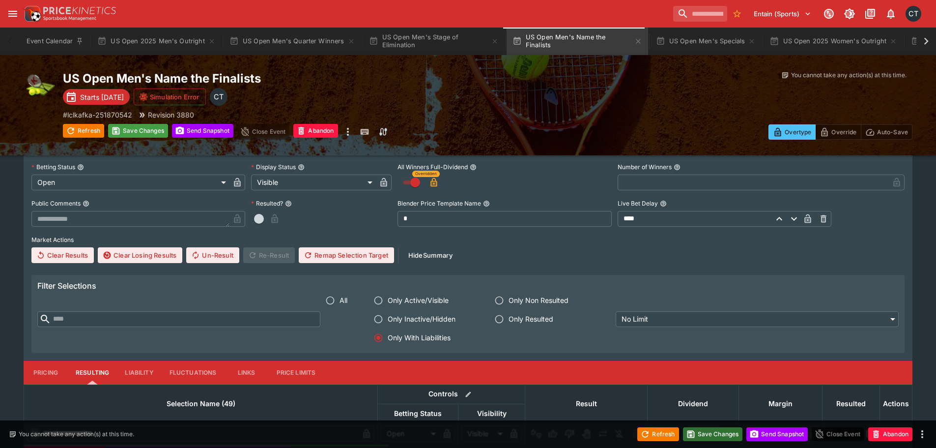
click at [470, 436] on button "Save Changes" at bounding box center [713, 434] width 60 height 14
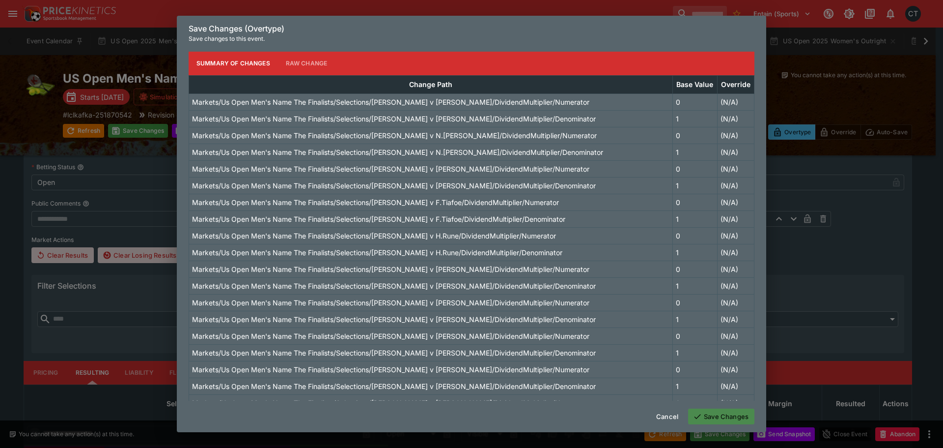
click at [470, 410] on button "Save Changes" at bounding box center [721, 416] width 66 height 16
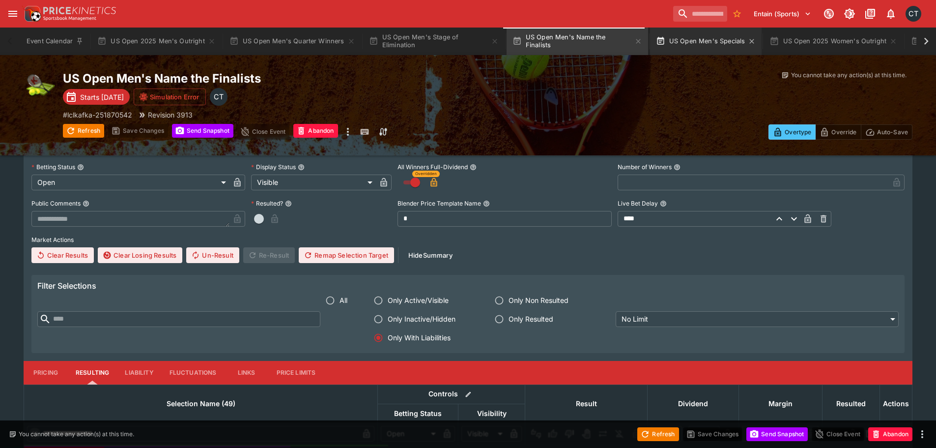
click at [470, 43] on button "US Open Men's Specials" at bounding box center [706, 42] width 112 height 28
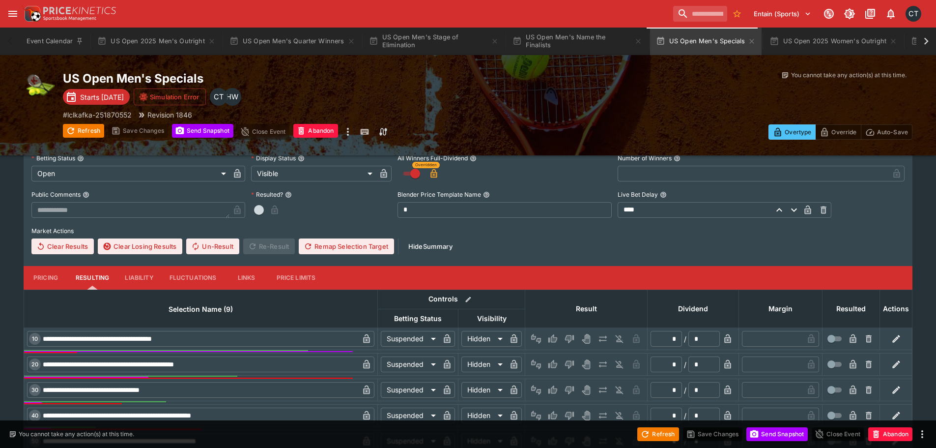
scroll to position [396, 0]
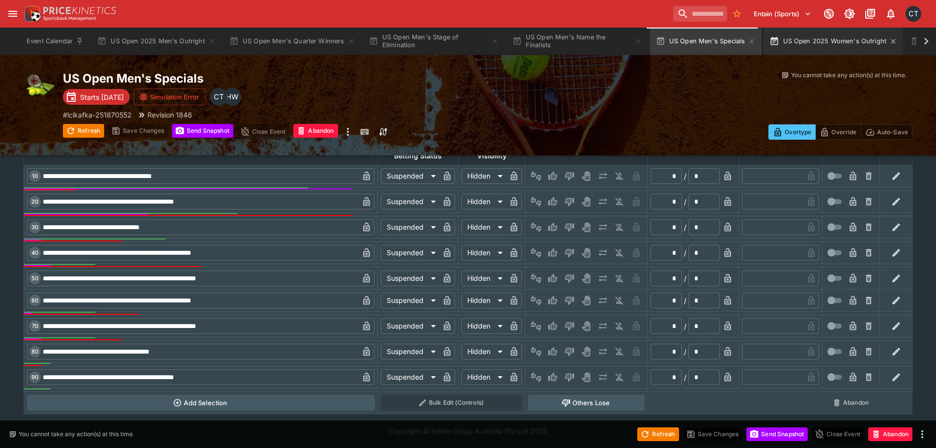
click at [470, 36] on button "US Open 2025 Women's Outright" at bounding box center [833, 42] width 140 height 28
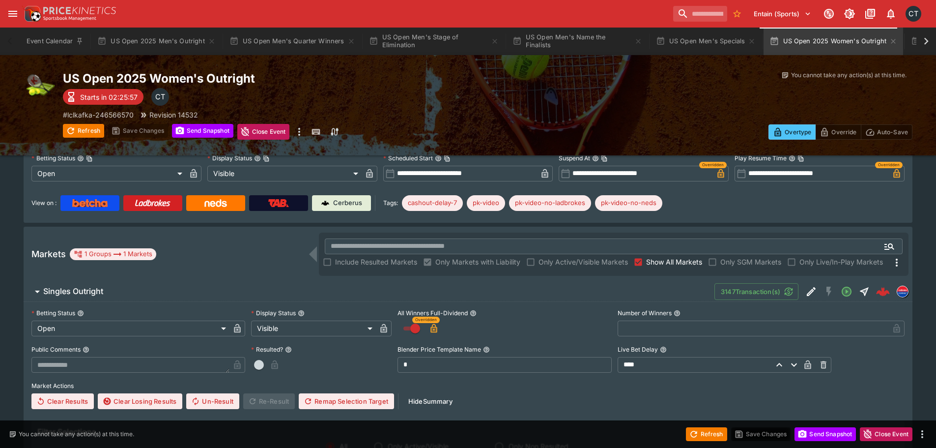
scroll to position [295, 0]
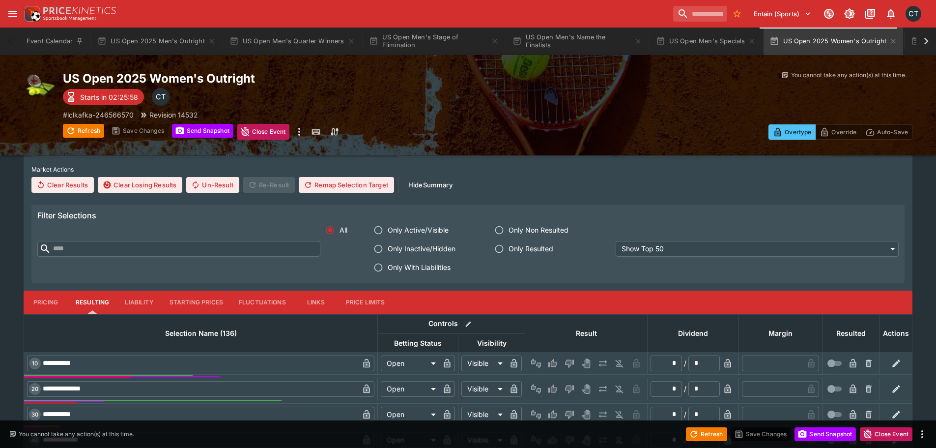
click at [428, 269] on span "Only With Liabilities" at bounding box center [419, 267] width 63 height 10
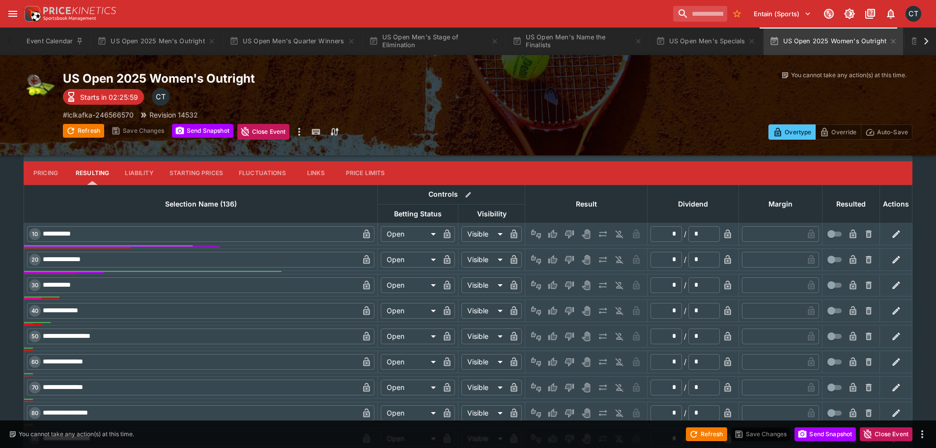
scroll to position [639, 0]
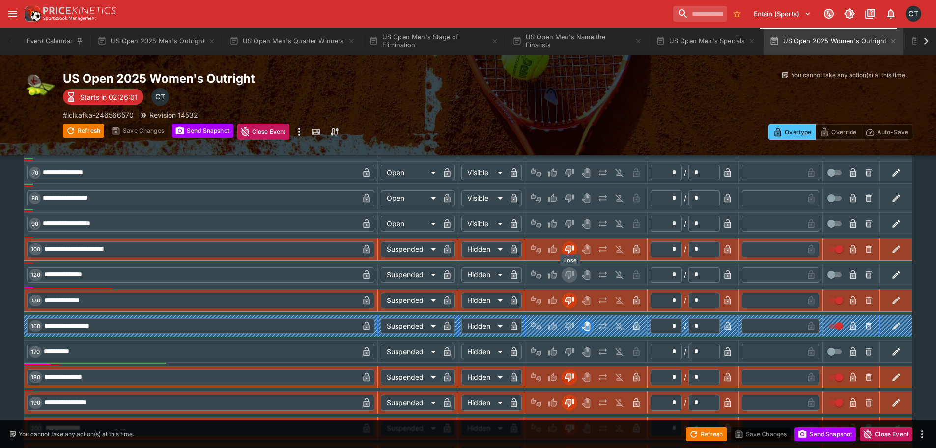
click at [470, 277] on icon "Lose" at bounding box center [569, 275] width 9 height 8
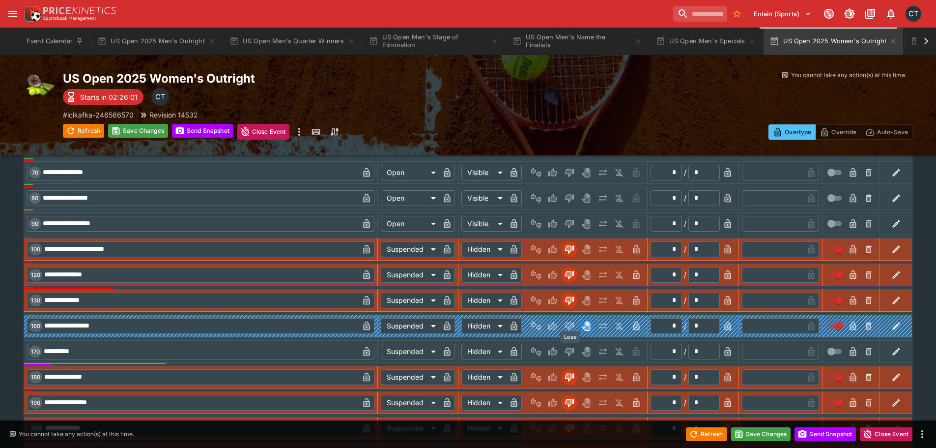
click at [470, 350] on icon "Lose" at bounding box center [568, 351] width 5 height 6
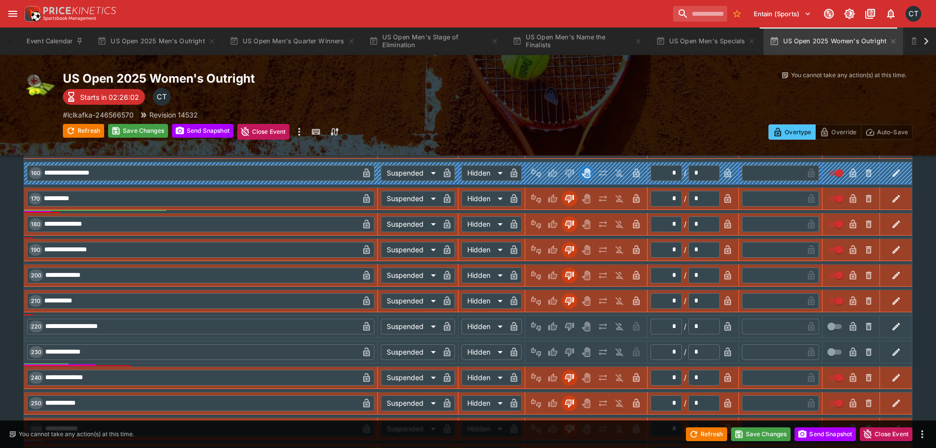
scroll to position [884, 0]
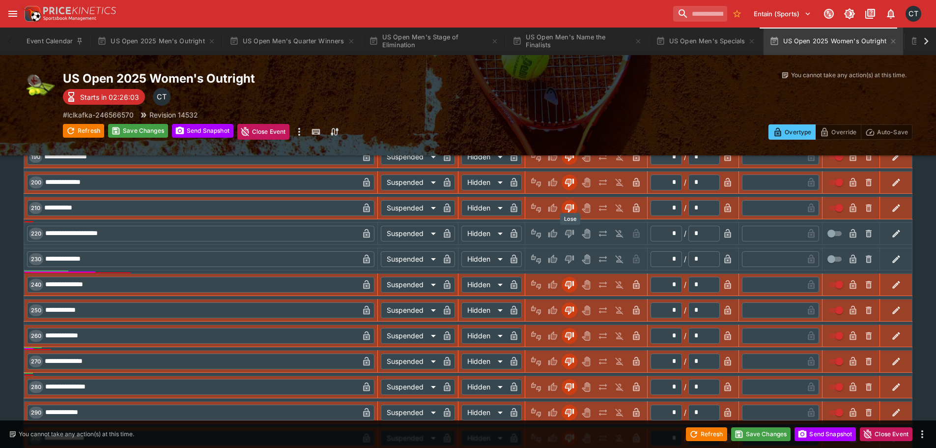
click at [470, 235] on icon "Lose" at bounding box center [569, 233] width 10 height 10
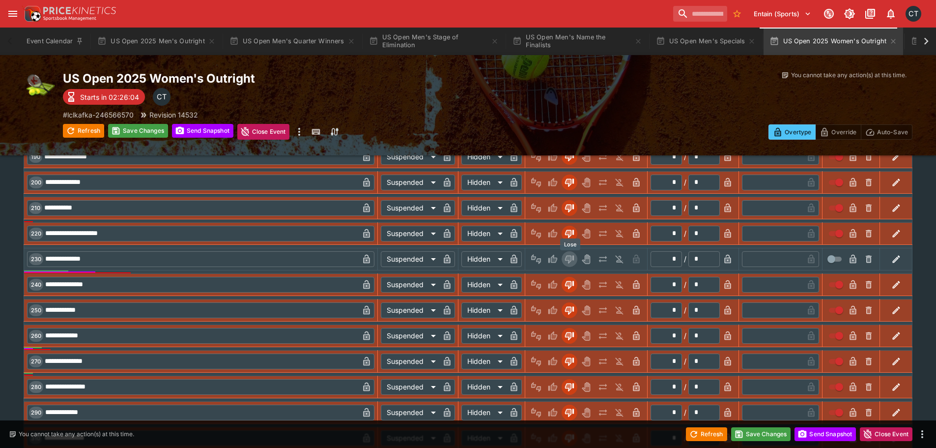
click at [470, 260] on icon "Lose" at bounding box center [569, 259] width 9 height 8
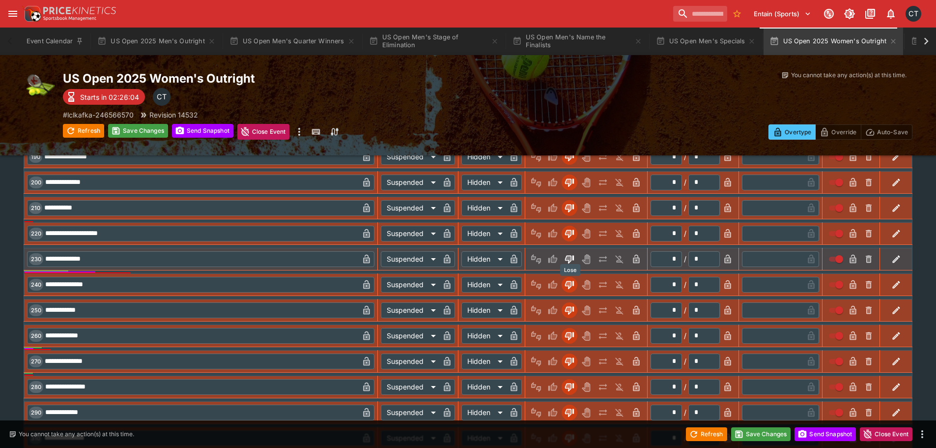
scroll to position [1130, 0]
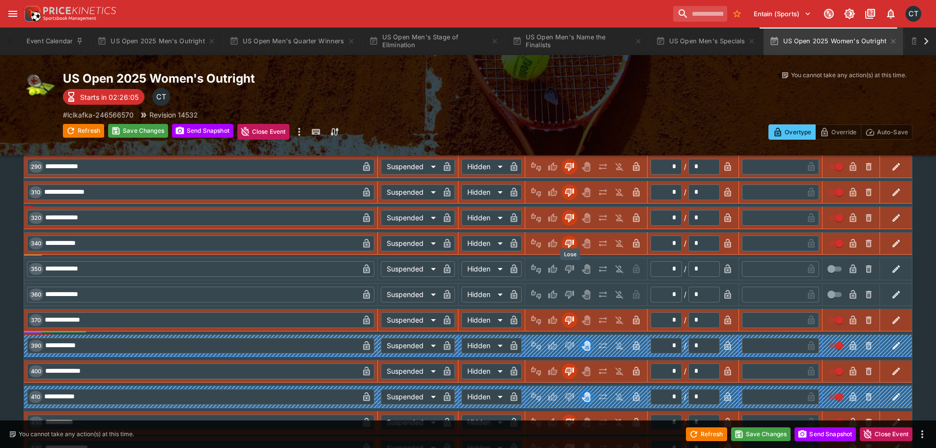
click at [470, 265] on icon "Lose" at bounding box center [569, 269] width 9 height 8
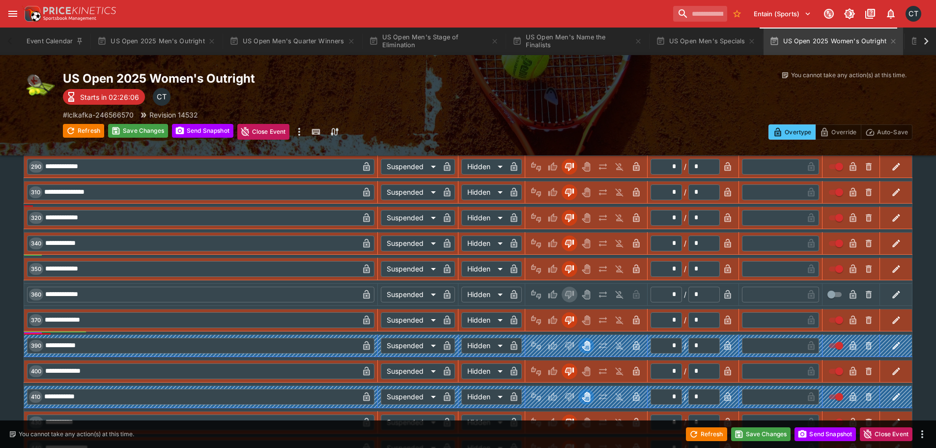
click at [470, 292] on icon "Lose" at bounding box center [569, 294] width 9 height 8
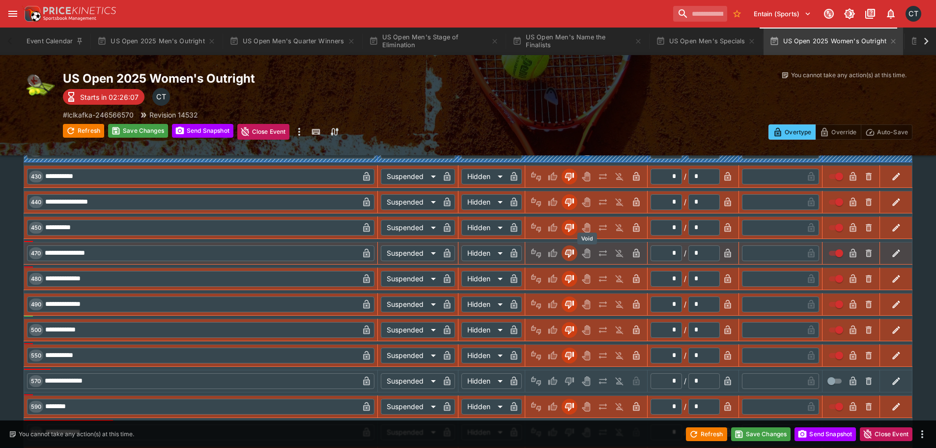
scroll to position [1523, 0]
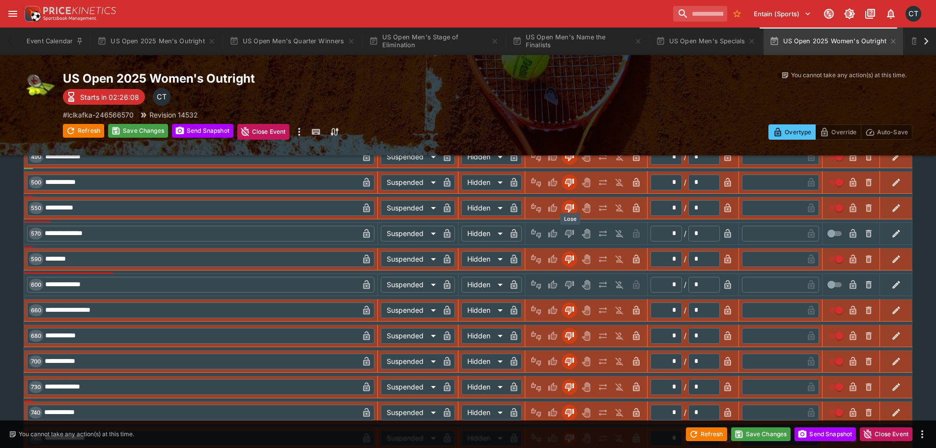
click at [470, 235] on icon "Lose" at bounding box center [569, 233] width 10 height 10
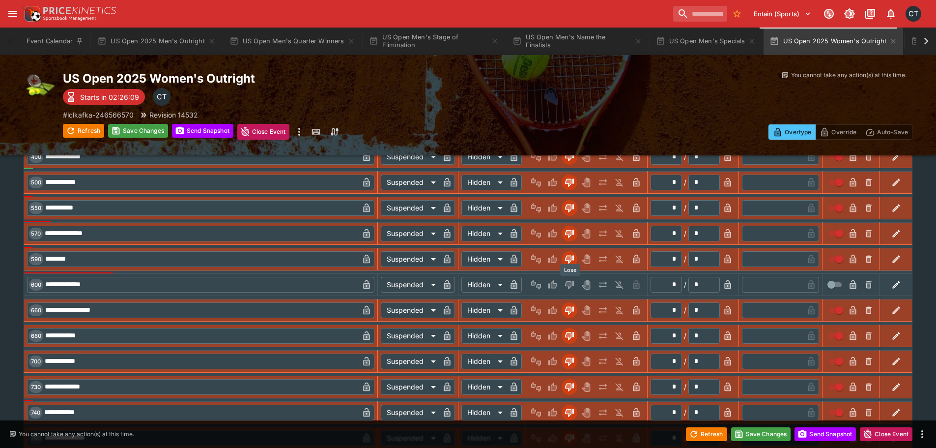
click at [470, 282] on icon "Lose" at bounding box center [569, 284] width 9 height 8
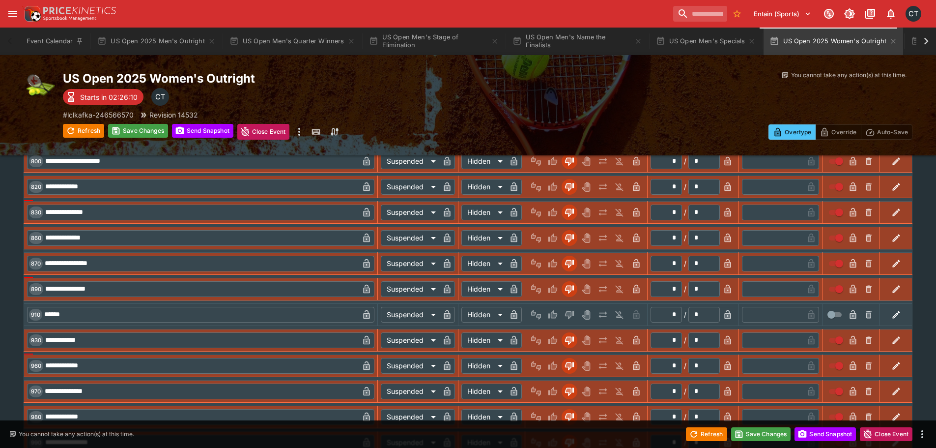
scroll to position [1867, 0]
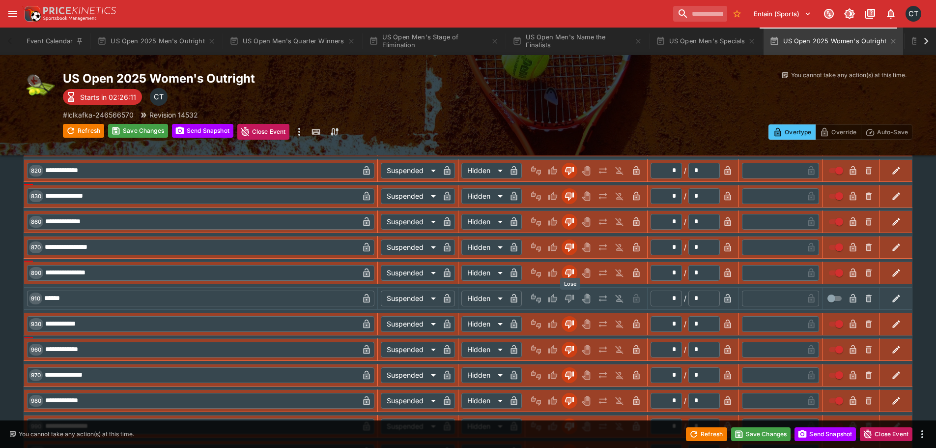
click at [470, 299] on icon "Lose" at bounding box center [568, 298] width 5 height 6
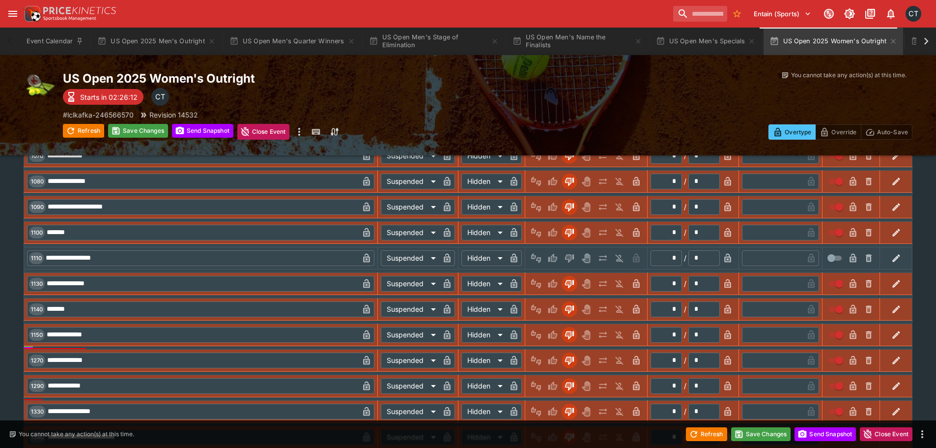
scroll to position [2309, 0]
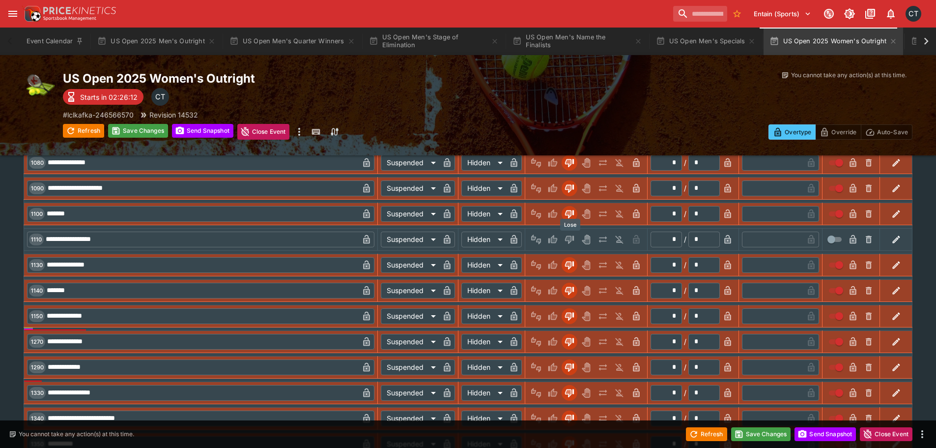
click at [470, 235] on icon "Lose" at bounding box center [569, 239] width 10 height 10
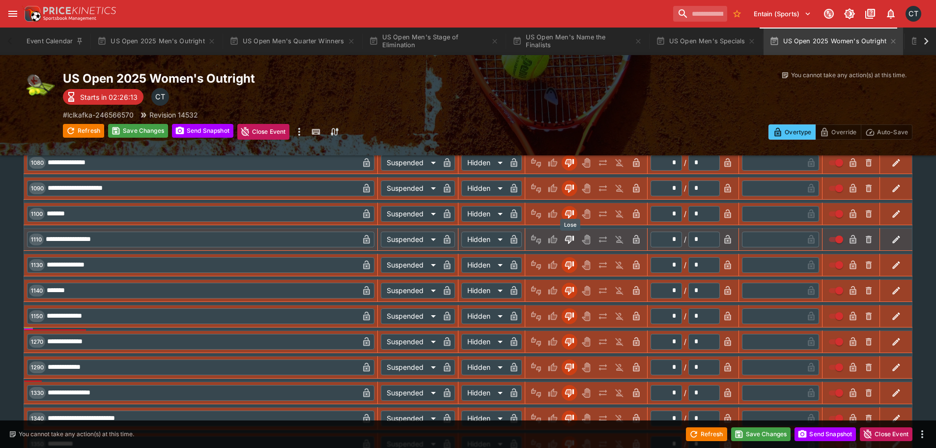
scroll to position [2398, 0]
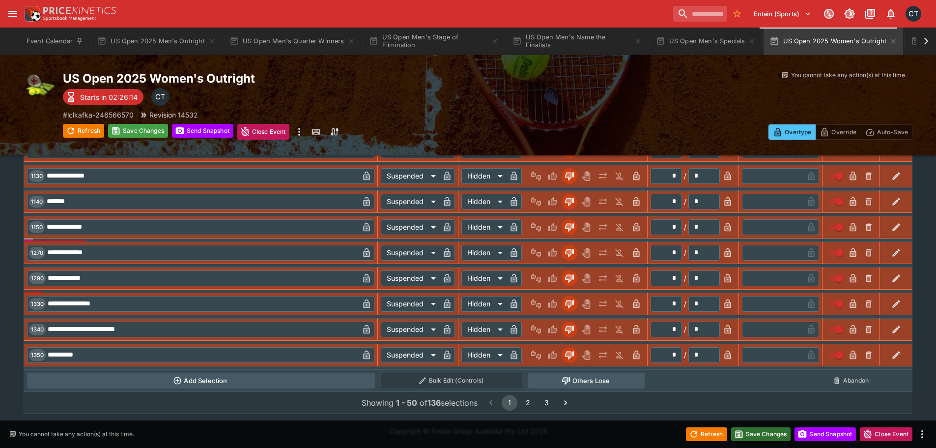
click at [470, 436] on button "Save Changes" at bounding box center [761, 434] width 60 height 14
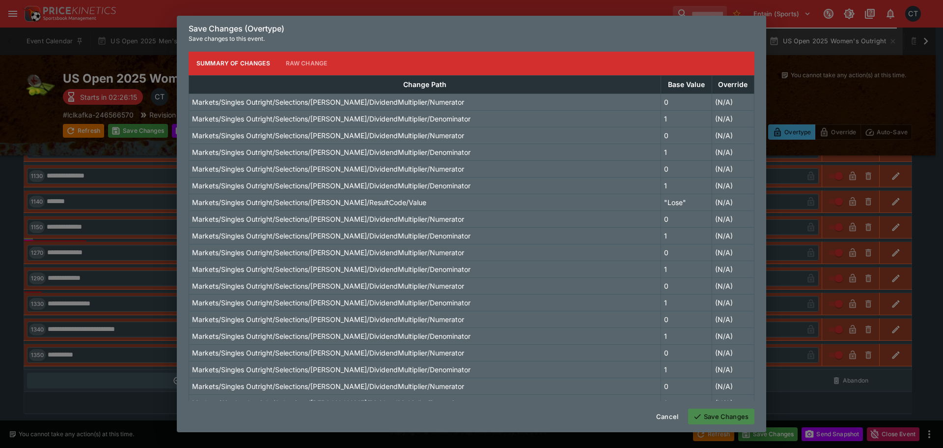
click at [470, 412] on button "Save Changes" at bounding box center [721, 416] width 66 height 16
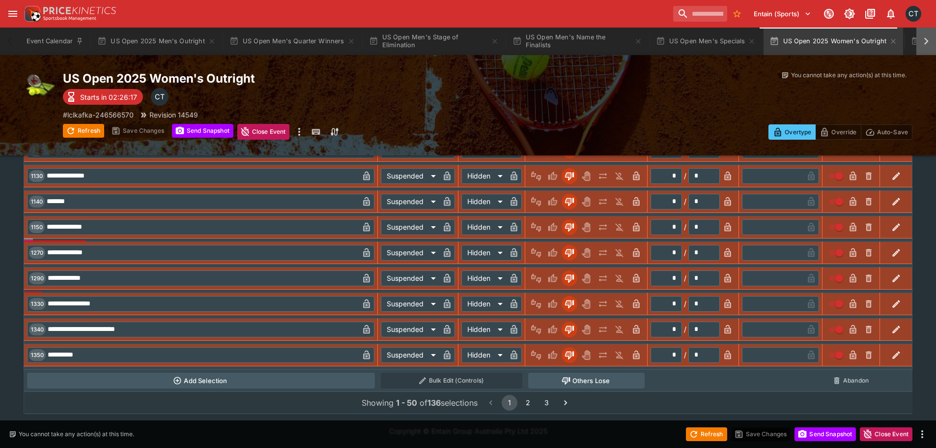
click at [470, 38] on icon at bounding box center [926, 41] width 14 height 14
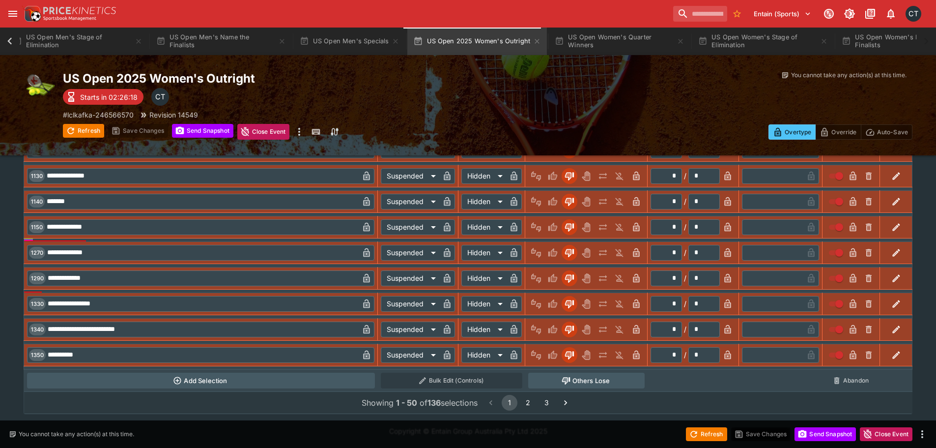
scroll to position [0, 539]
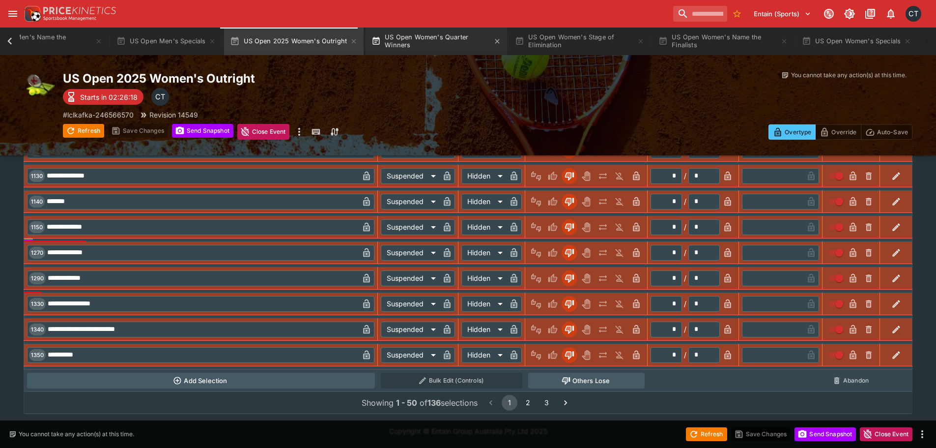
click at [432, 44] on button "US Open Women's Quarter Winners" at bounding box center [435, 42] width 141 height 28
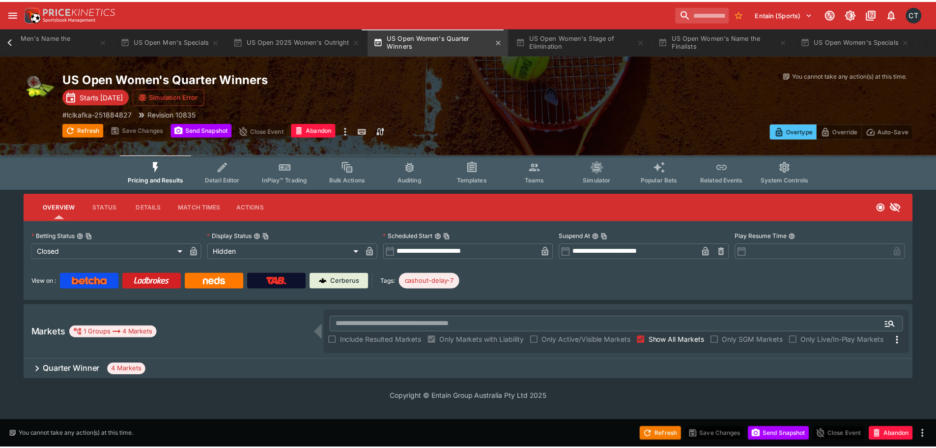
scroll to position [0, 532]
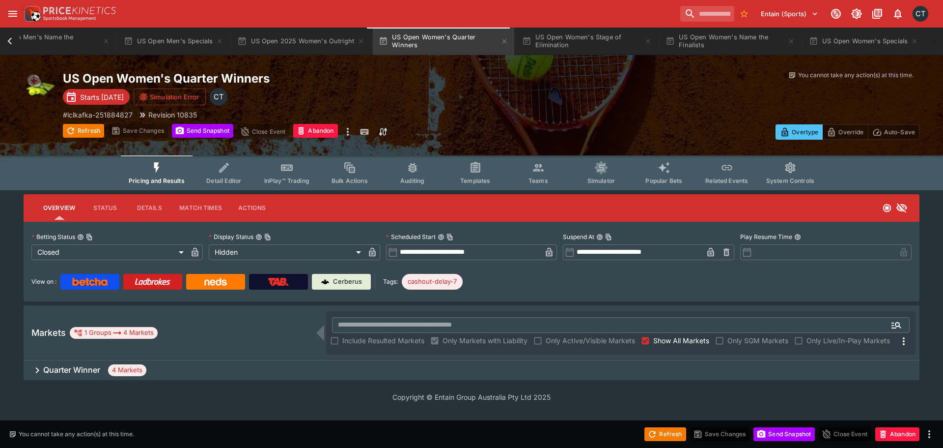
drag, startPoint x: 62, startPoint y: 371, endPoint x: 87, endPoint y: 354, distance: 30.8
click at [62, 371] on h6 "Quarter Winner" at bounding box center [71, 369] width 57 height 10
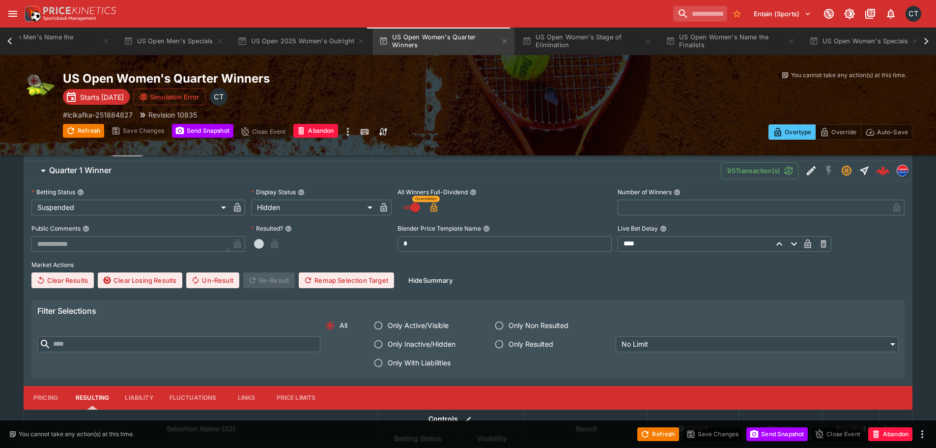
scroll to position [295, 0]
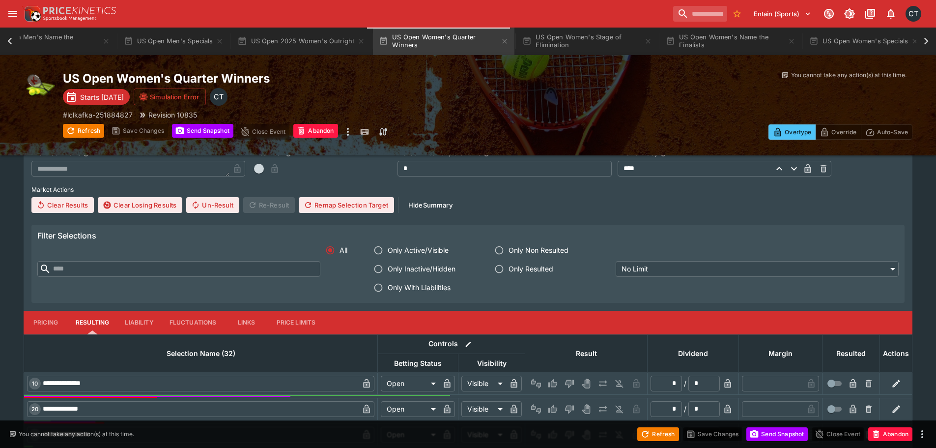
click at [438, 283] on span "Only With Liabilities" at bounding box center [419, 287] width 63 height 10
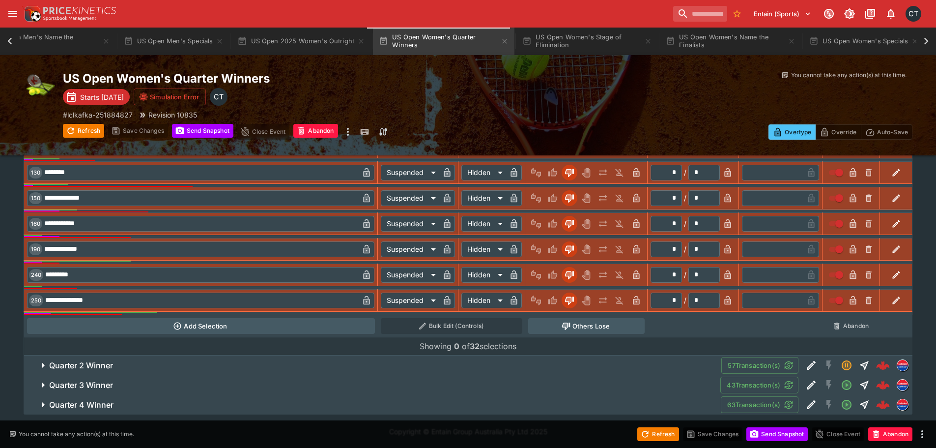
scroll to position [634, 0]
click at [90, 362] on h6 "Quarter 2 Winner" at bounding box center [81, 365] width 64 height 10
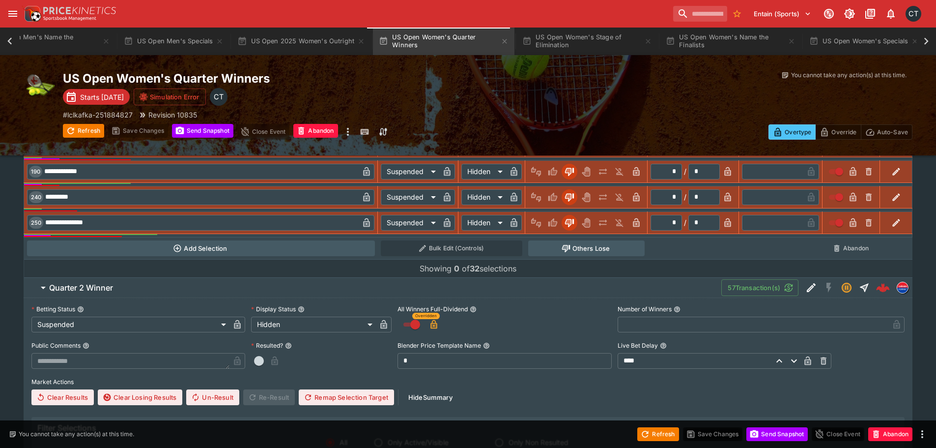
scroll to position [830, 0]
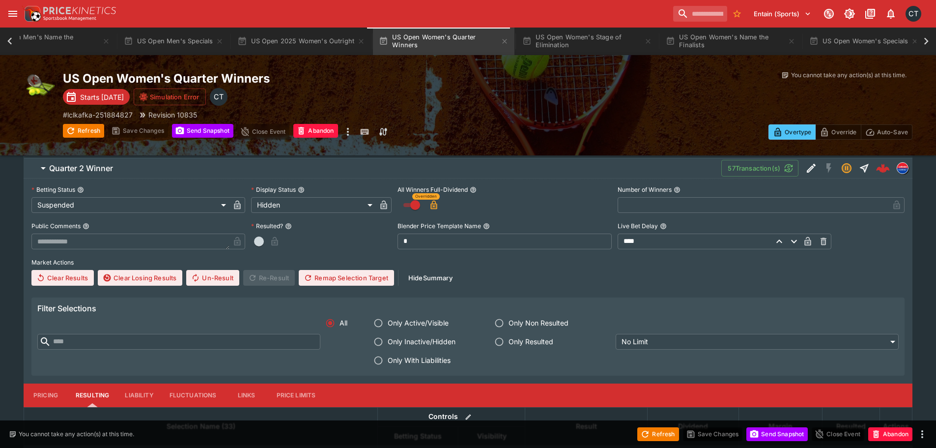
click at [402, 360] on span "Only With Liabilities" at bounding box center [419, 360] width 63 height 10
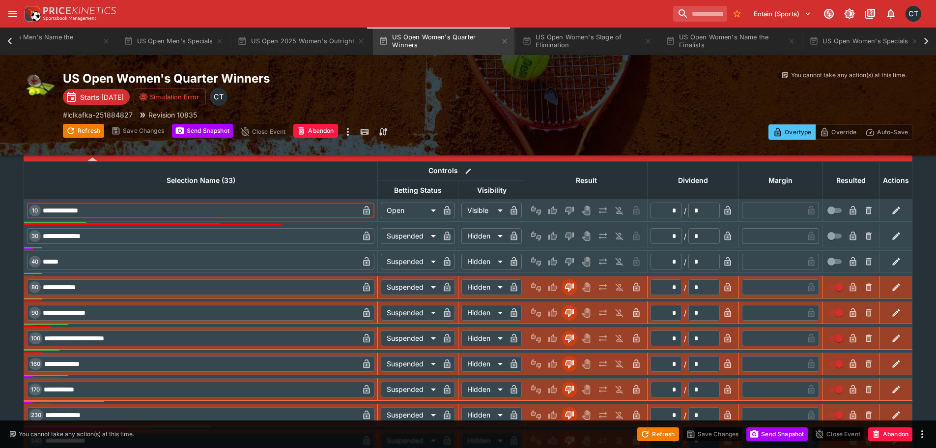
drag, startPoint x: 179, startPoint y: 212, endPoint x: 33, endPoint y: 210, distance: 145.9
click at [33, 210] on div "**********" at bounding box center [200, 210] width 347 height 16
click at [470, 233] on icon "Lose" at bounding box center [569, 236] width 9 height 8
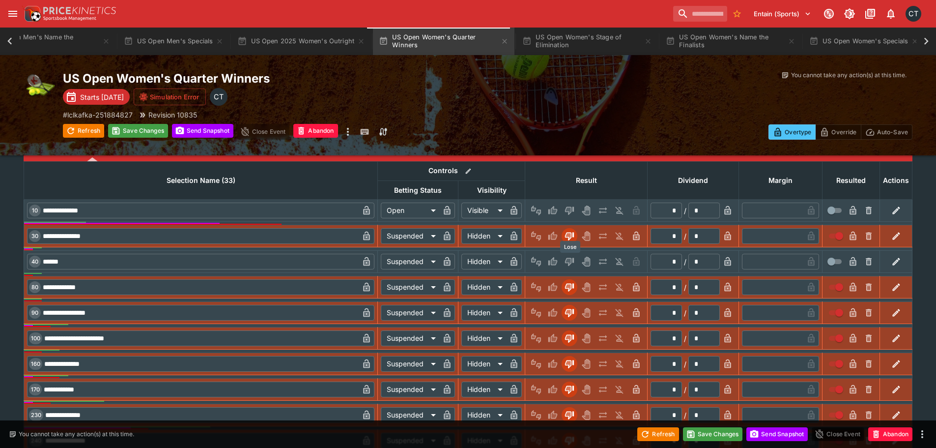
click at [470, 260] on icon "Lose" at bounding box center [569, 262] width 9 height 8
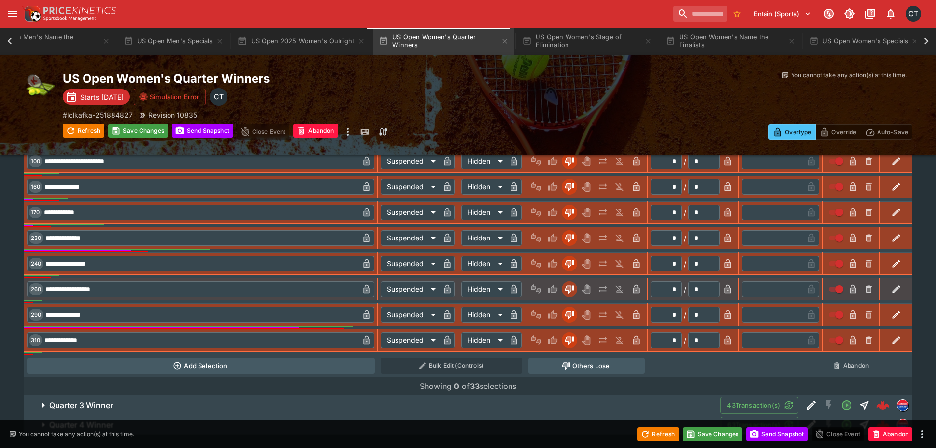
scroll to position [1273, 0]
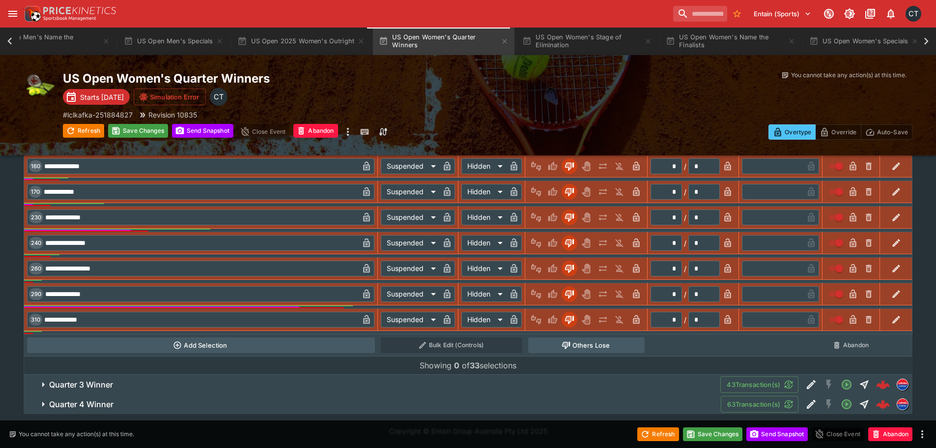
click at [148, 383] on span "Quarter 3 Winner" at bounding box center [380, 384] width 663 height 10
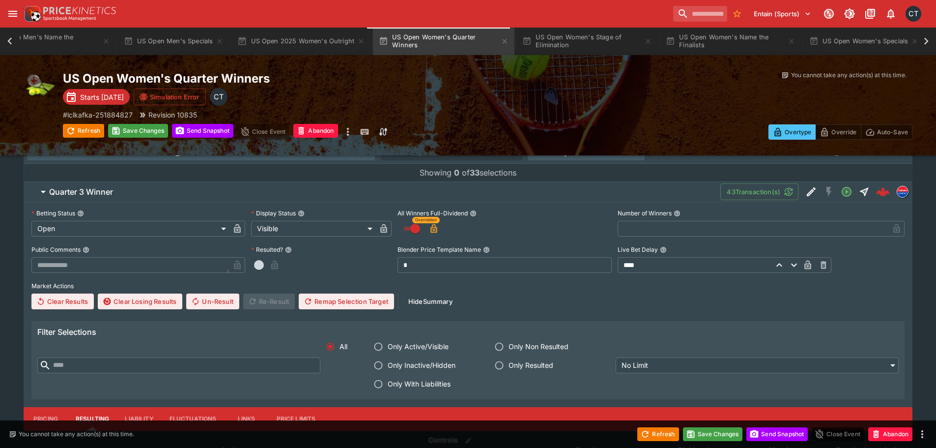
scroll to position [1470, 0]
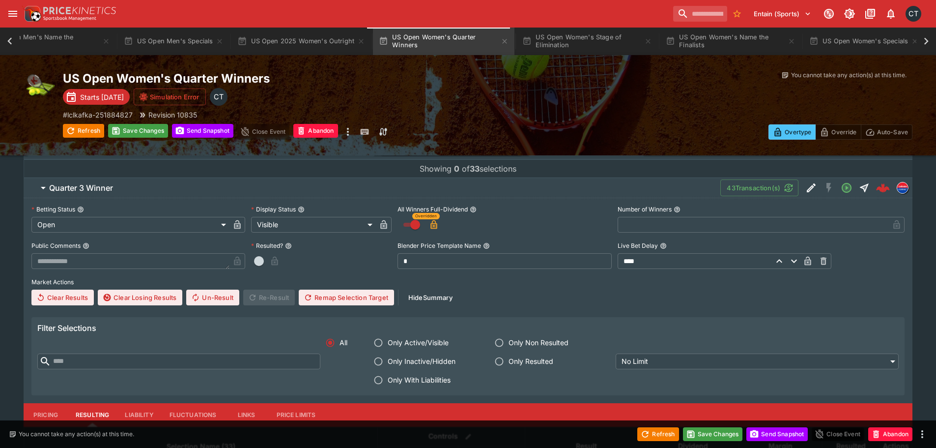
click at [400, 374] on label "Only With Liabilities" at bounding box center [425, 379] width 112 height 19
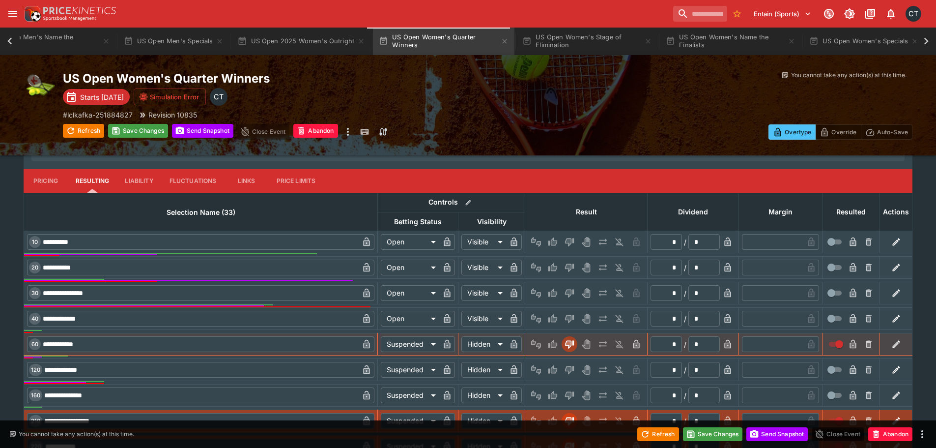
scroll to position [1715, 0]
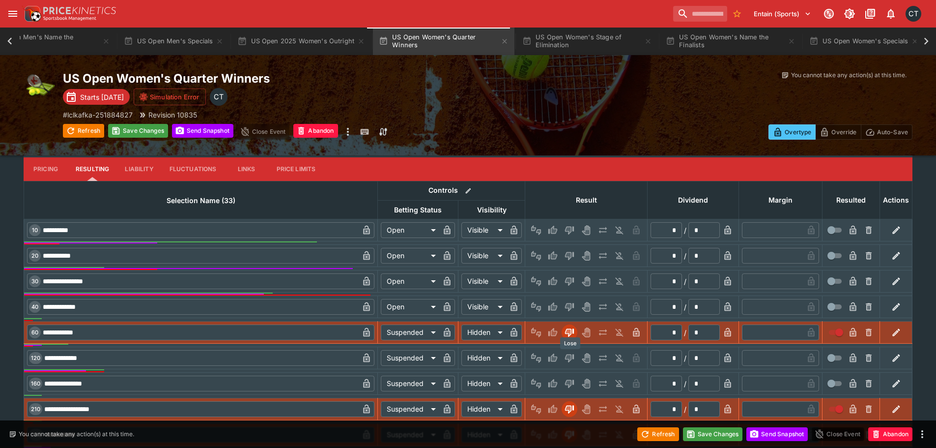
click at [470, 354] on icon "Lose" at bounding box center [569, 358] width 9 height 8
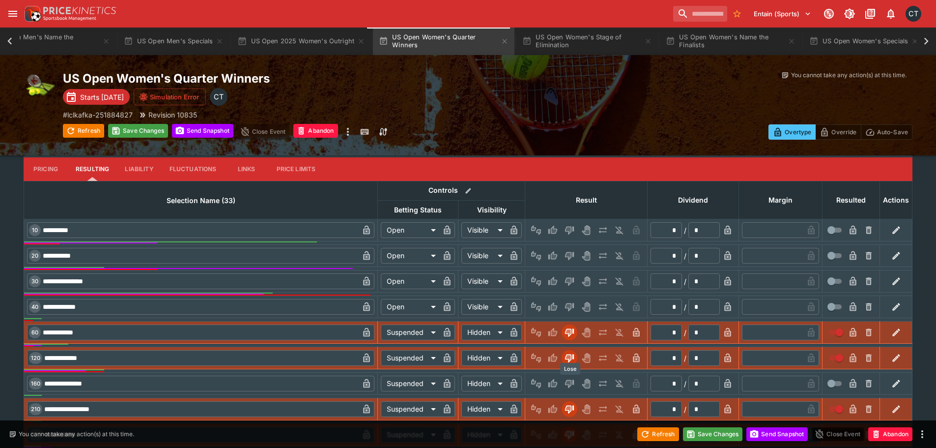
click at [470, 383] on icon "Lose" at bounding box center [569, 384] width 9 height 8
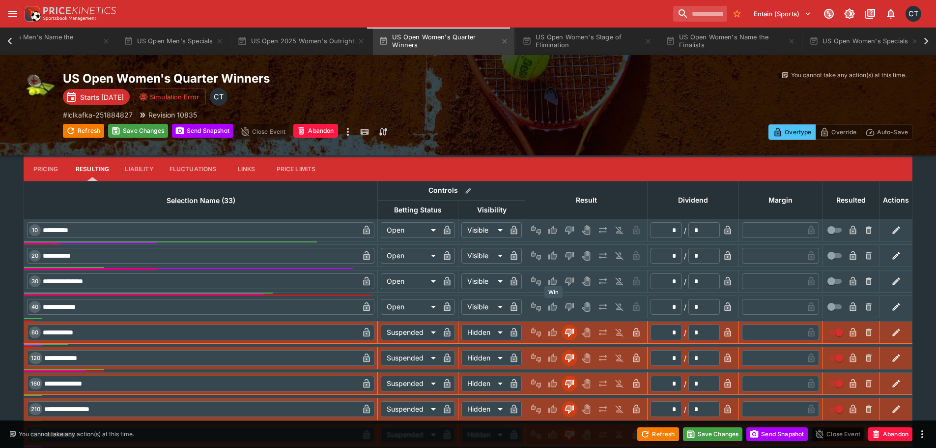
scroll to position [1836, 0]
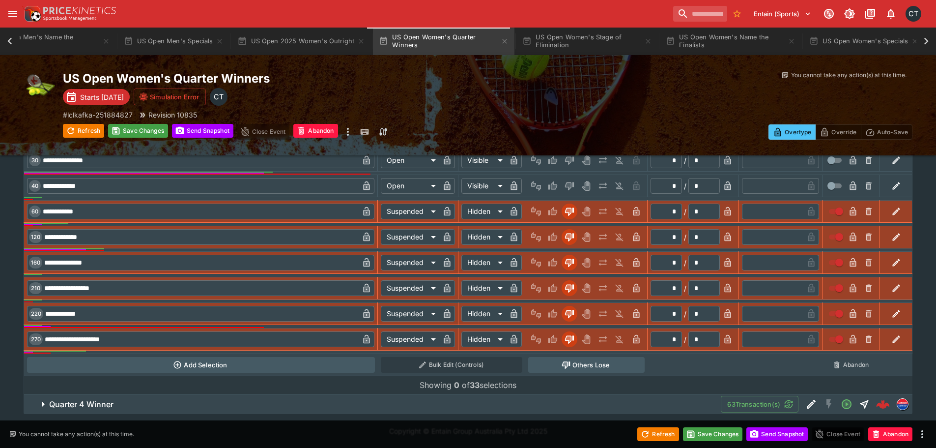
click at [204, 408] on span "Quarter 4 Winner" at bounding box center [381, 404] width 664 height 10
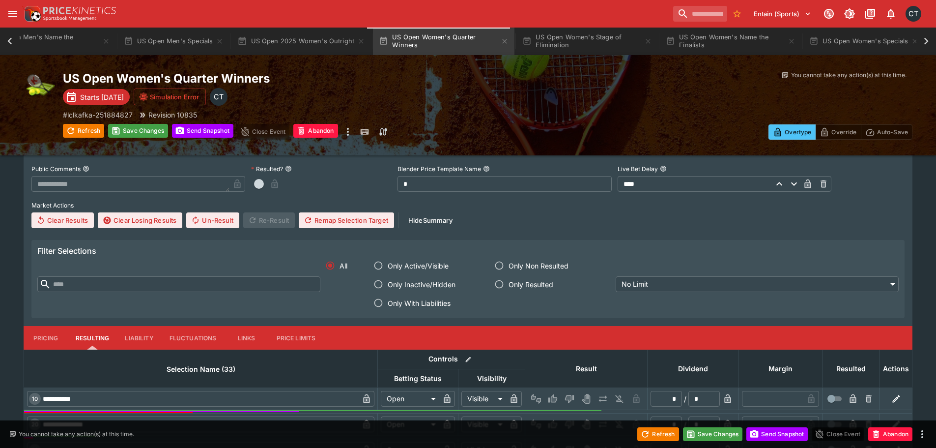
scroll to position [2131, 0]
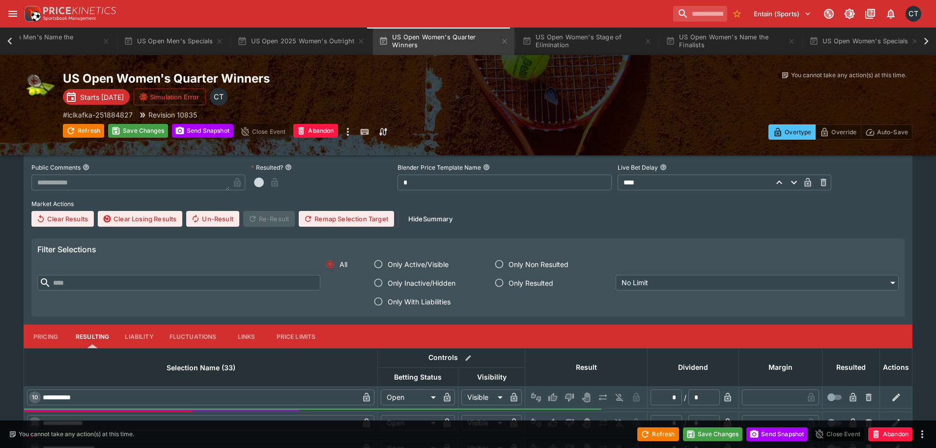
click at [396, 298] on span "Only With Liabilities" at bounding box center [419, 301] width 63 height 10
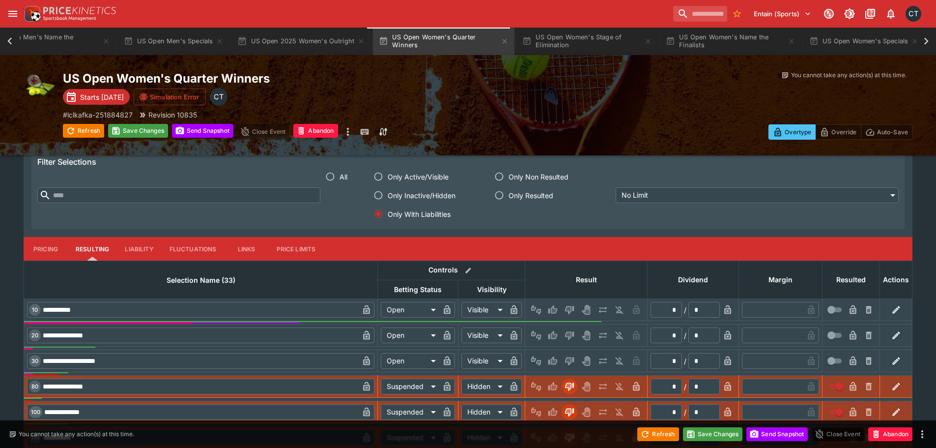
scroll to position [2377, 0]
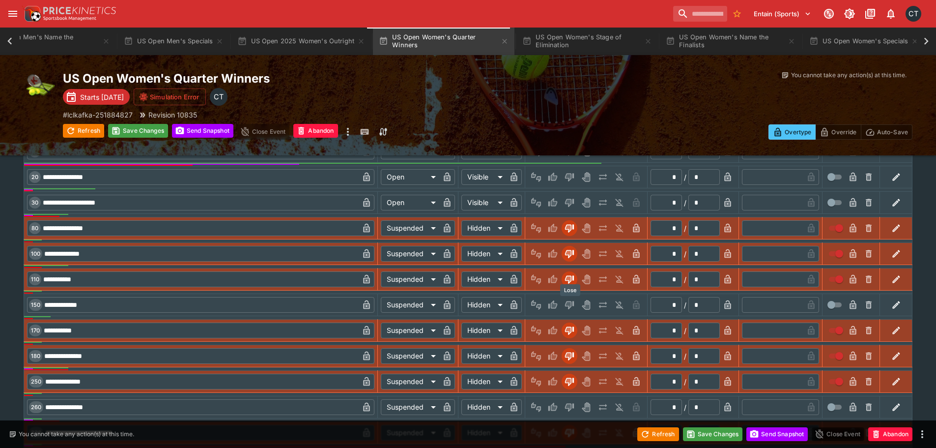
click at [470, 305] on icon "Lose" at bounding box center [568, 305] width 5 height 6
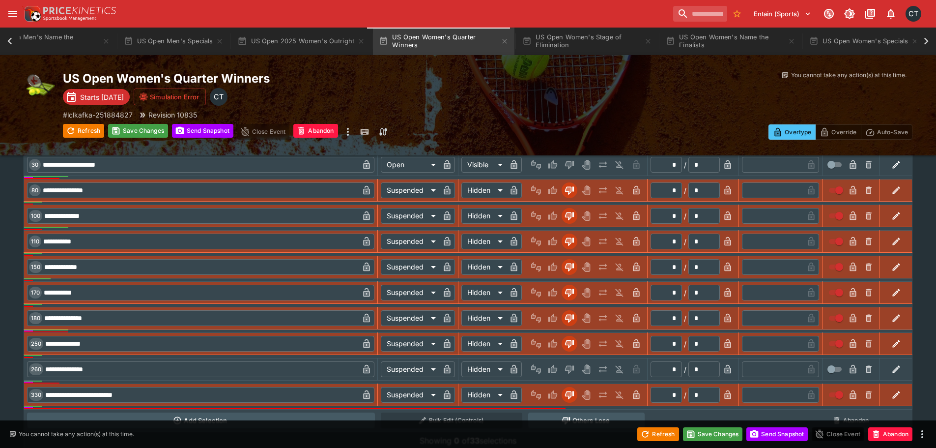
scroll to position [2450, 0]
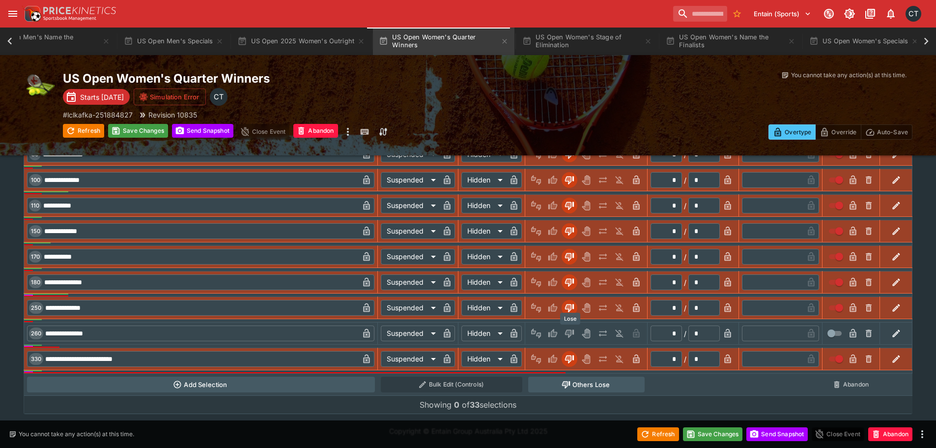
click at [470, 331] on icon "Lose" at bounding box center [568, 334] width 5 height 6
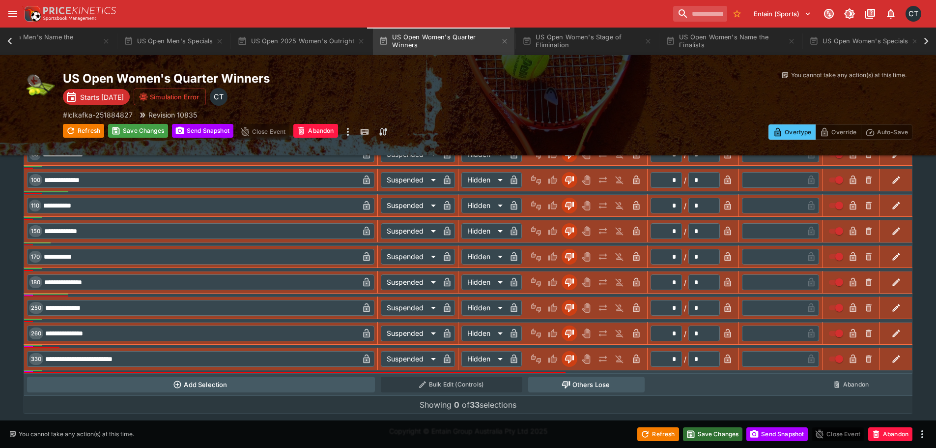
click at [470, 439] on button "Save Changes" at bounding box center [713, 434] width 60 height 14
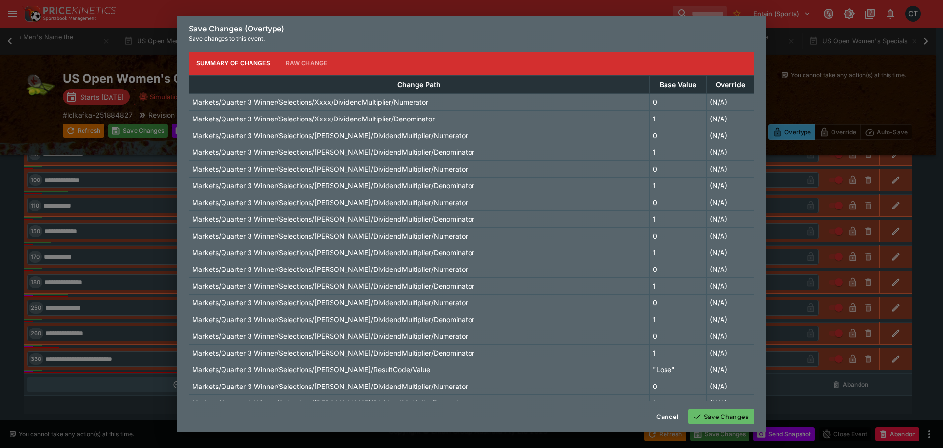
click at [470, 416] on button "Save Changes" at bounding box center [721, 416] width 66 height 16
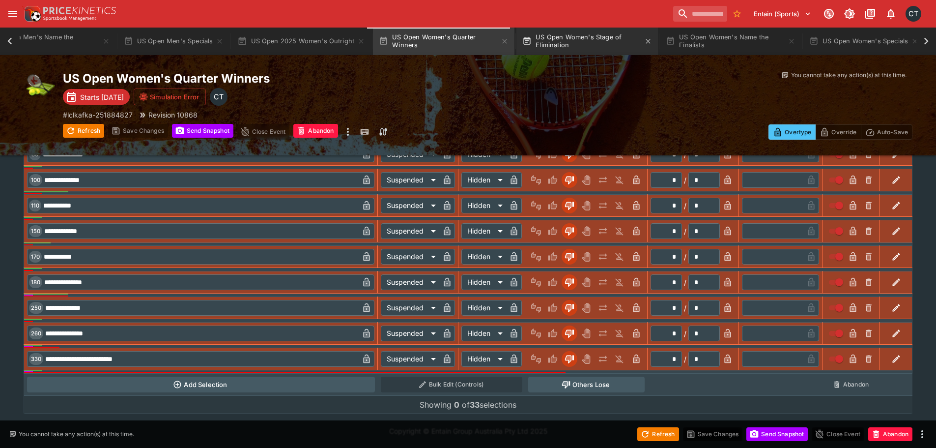
click at [470, 44] on button "US Open Women's Stage of Elimination" at bounding box center [586, 42] width 141 height 28
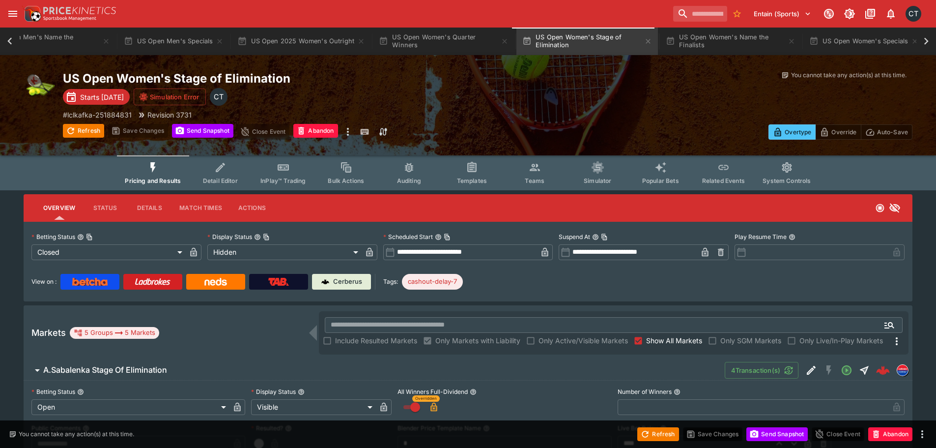
scroll to position [295, 0]
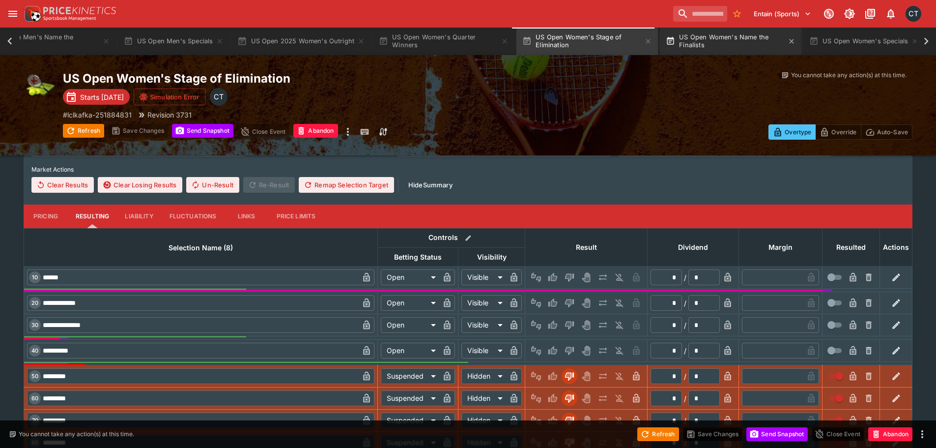
click at [470, 43] on button "US Open Women's Name the Finalists" at bounding box center [730, 42] width 141 height 28
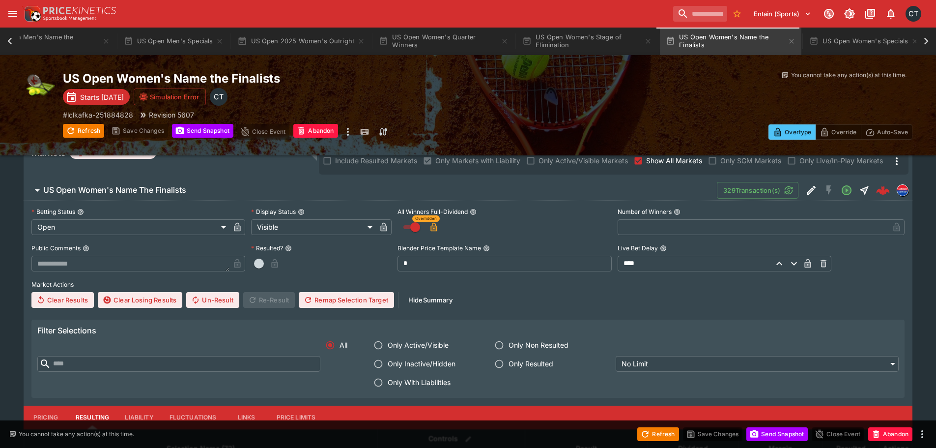
scroll to position [295, 0]
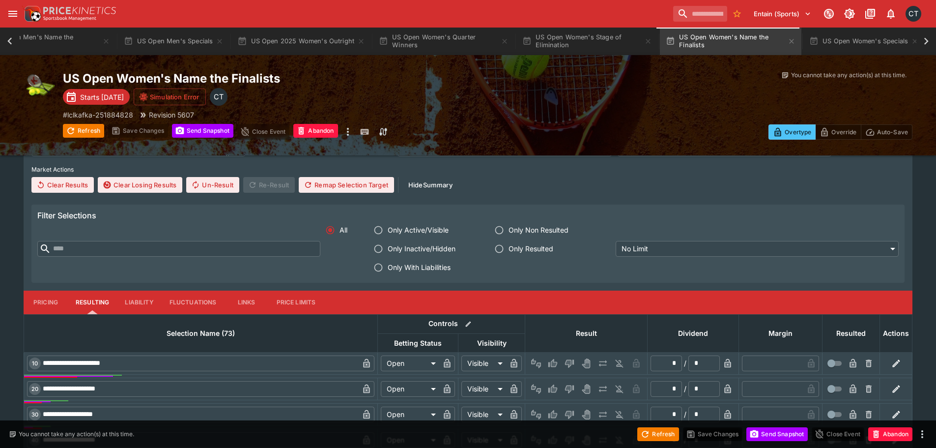
click at [443, 264] on span "Only With Liabilities" at bounding box center [419, 267] width 63 height 10
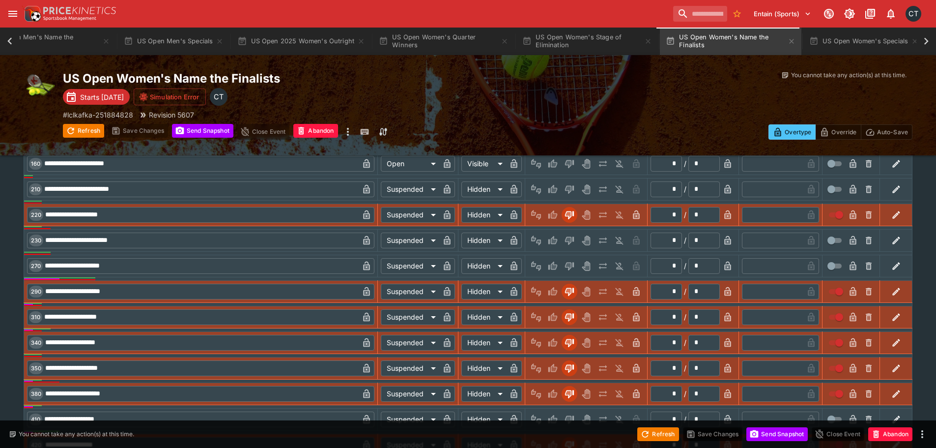
scroll to position [884, 0]
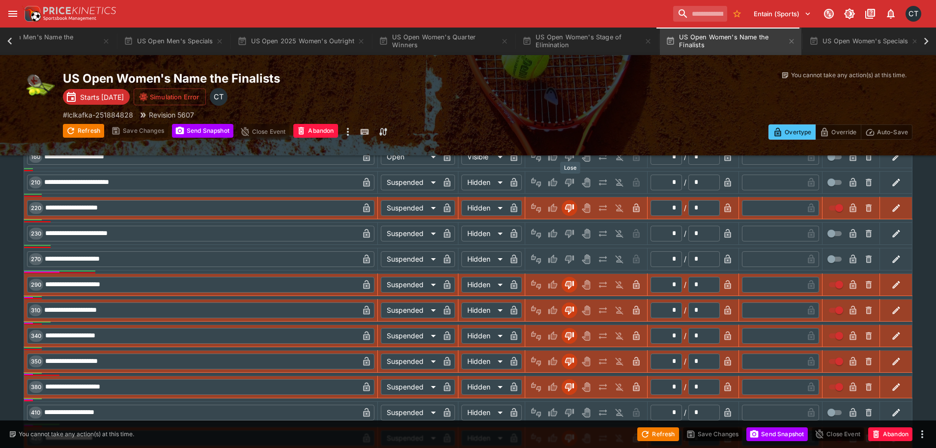
click at [470, 178] on icon "Lose" at bounding box center [569, 182] width 10 height 10
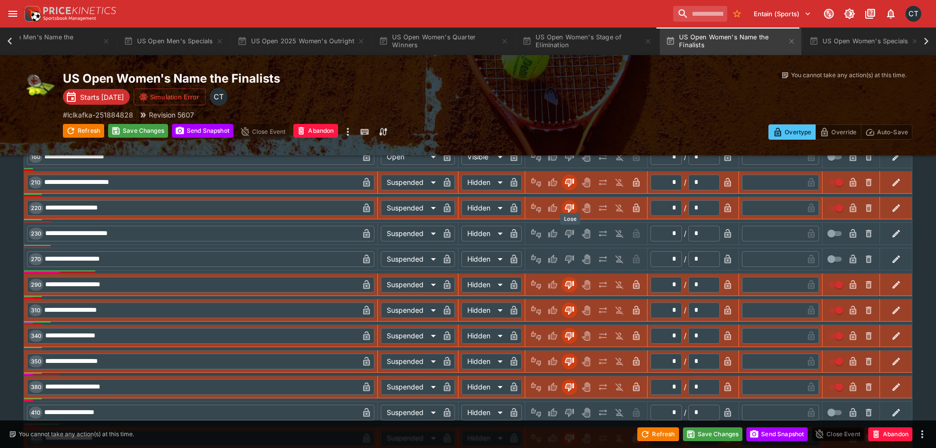
click at [470, 230] on icon "Lose" at bounding box center [569, 233] width 9 height 8
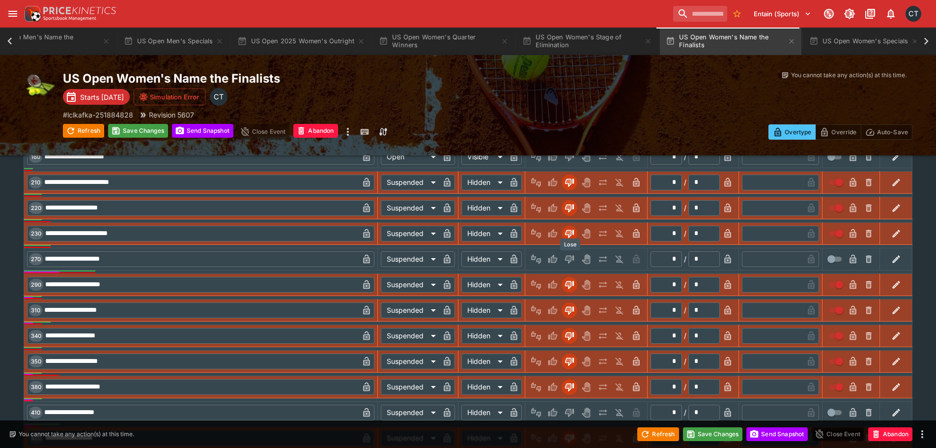
click at [470, 257] on icon "Lose" at bounding box center [569, 259] width 9 height 8
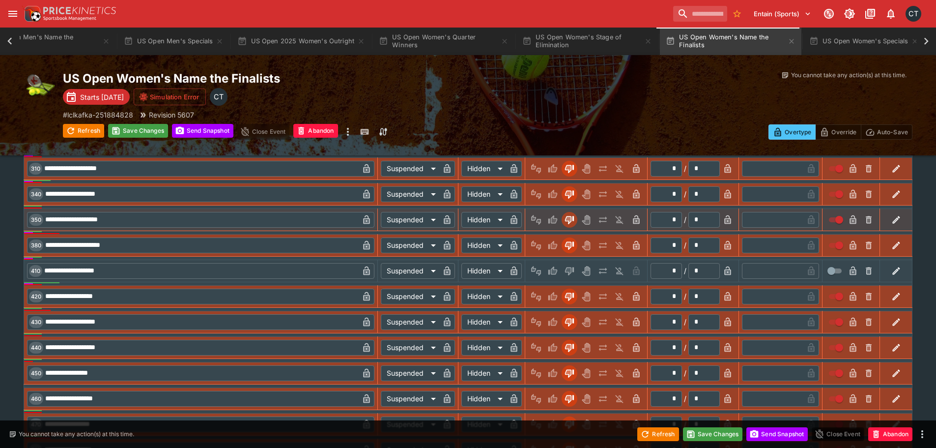
scroll to position [1032, 0]
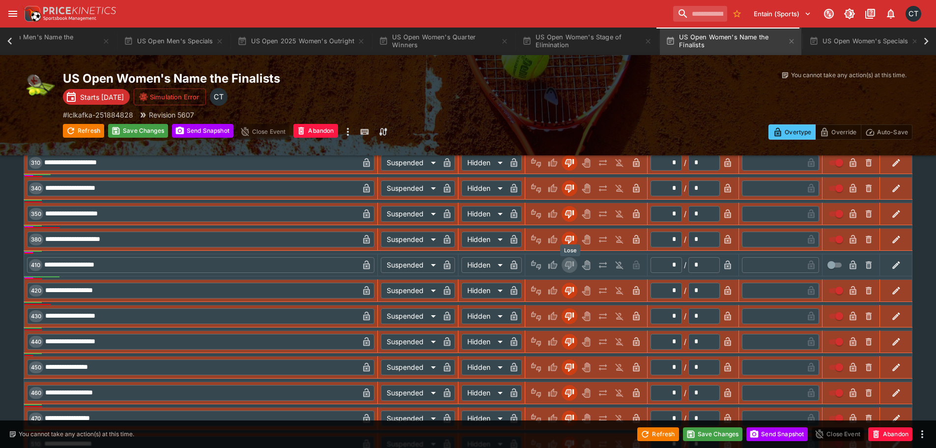
click at [470, 261] on icon "Lose" at bounding box center [569, 265] width 10 height 10
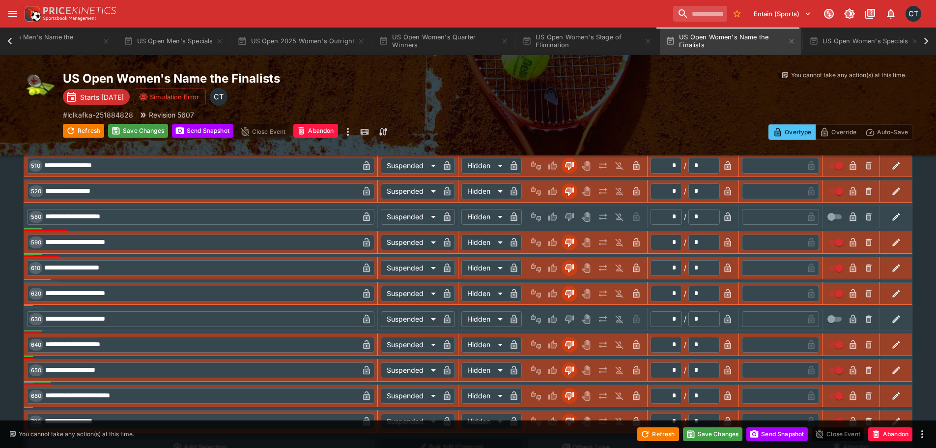
scroll to position [1326, 0]
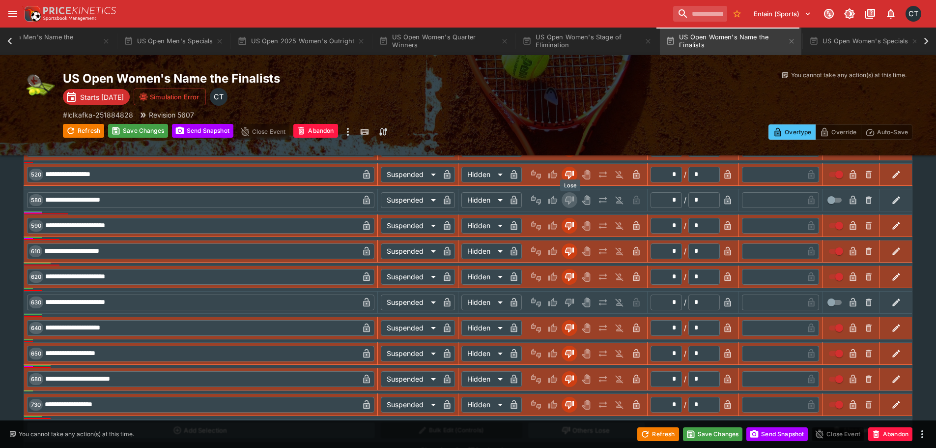
click at [470, 202] on icon "Lose" at bounding box center [569, 200] width 9 height 8
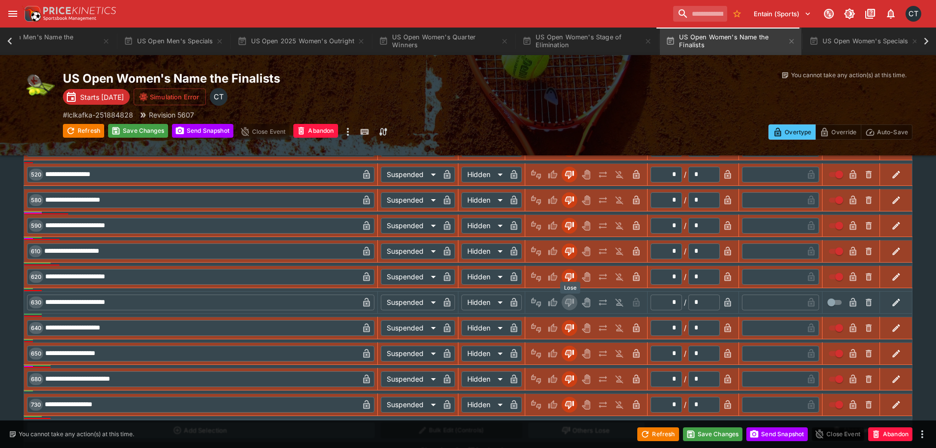
click at [470, 303] on icon "Lose" at bounding box center [569, 302] width 9 height 8
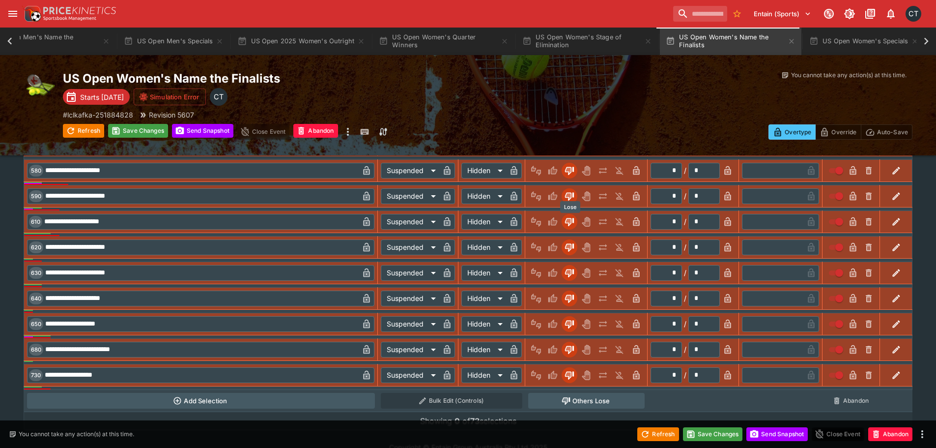
scroll to position [1372, 0]
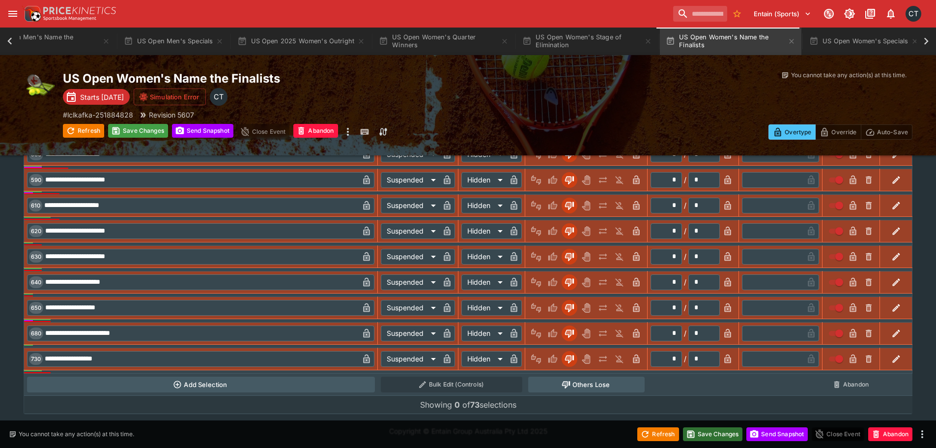
click at [470, 434] on button "Save Changes" at bounding box center [713, 434] width 60 height 14
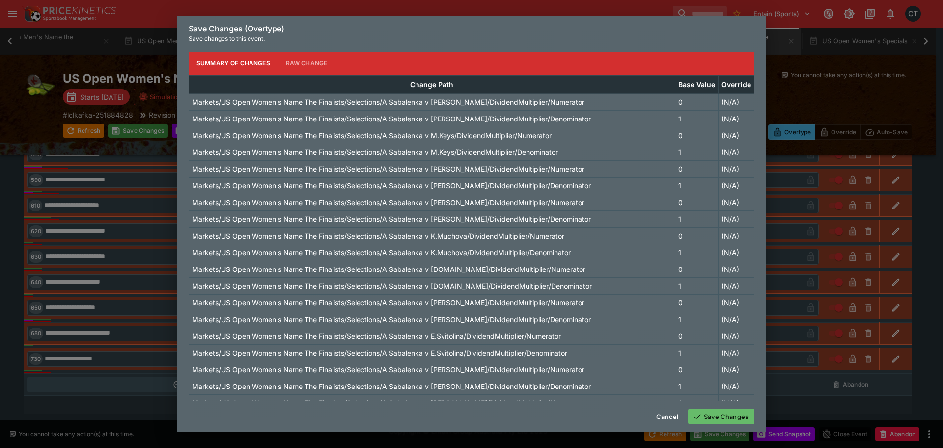
click at [470, 420] on button "Save Changes" at bounding box center [721, 416] width 66 height 16
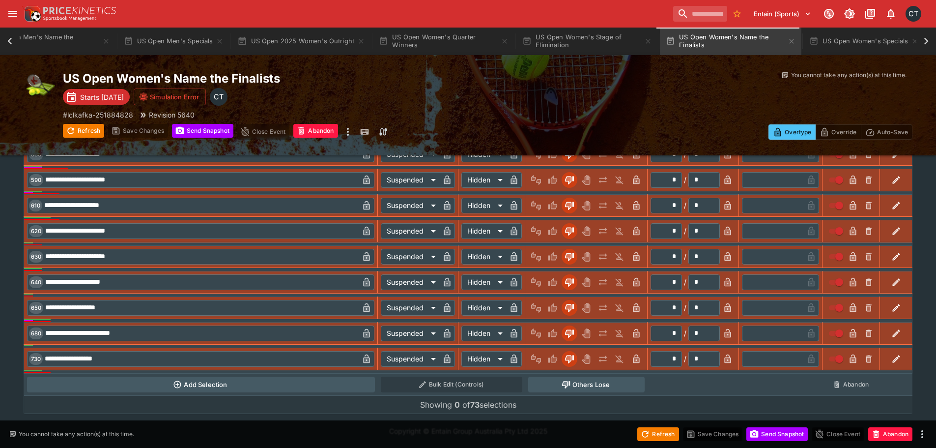
click at [470, 39] on icon at bounding box center [926, 41] width 14 height 14
